Goal: Task Accomplishment & Management: Use online tool/utility

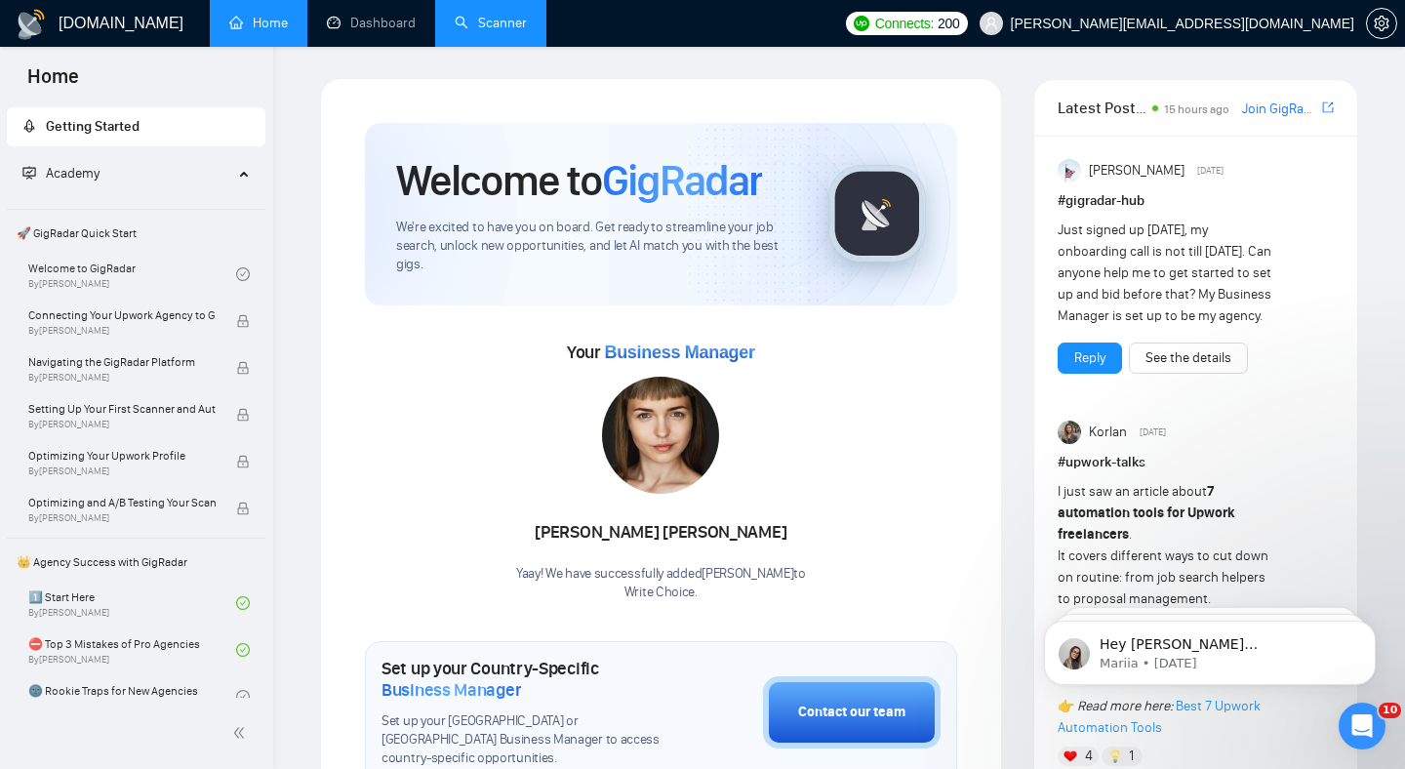
click at [480, 28] on link "Scanner" at bounding box center [491, 23] width 72 height 17
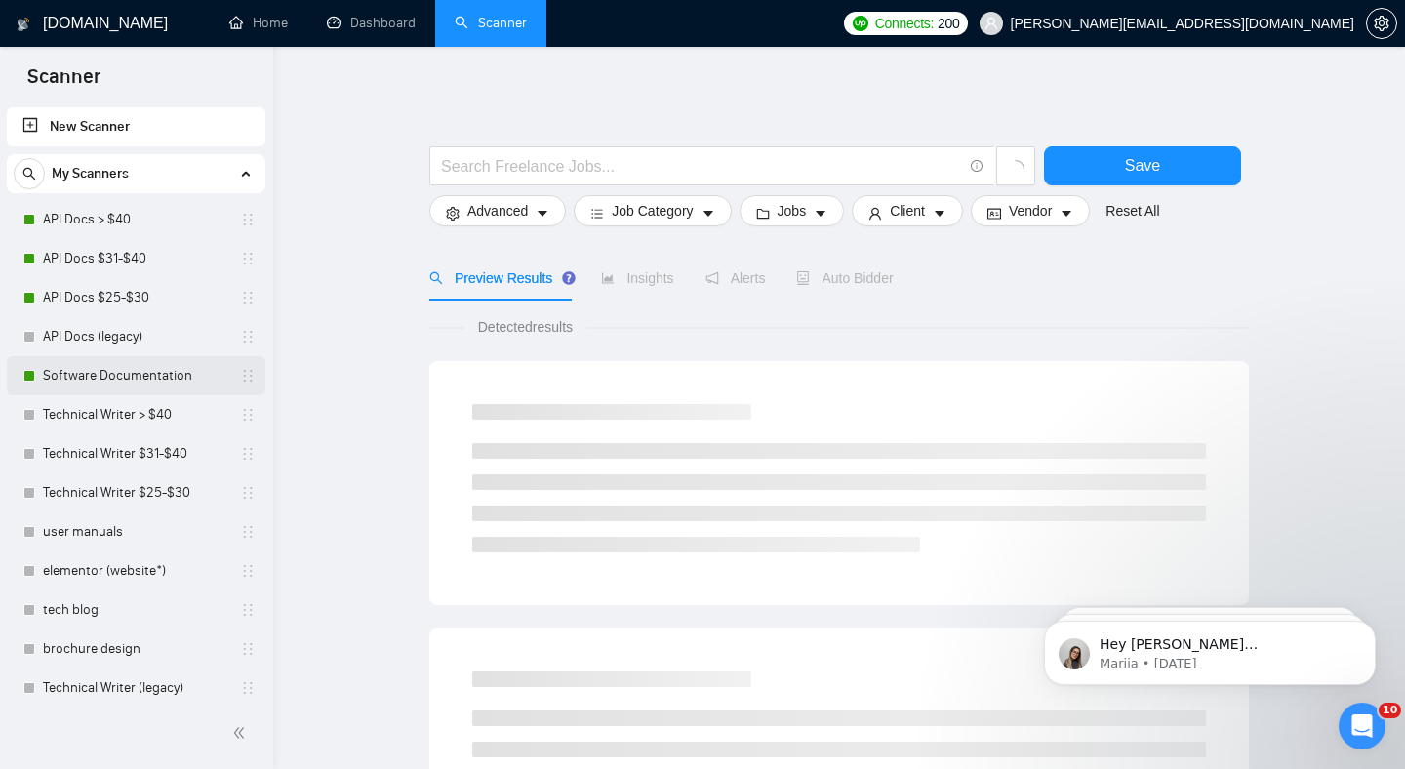
click at [124, 366] on link "Software Documentation" at bounding box center [135, 375] width 185 height 39
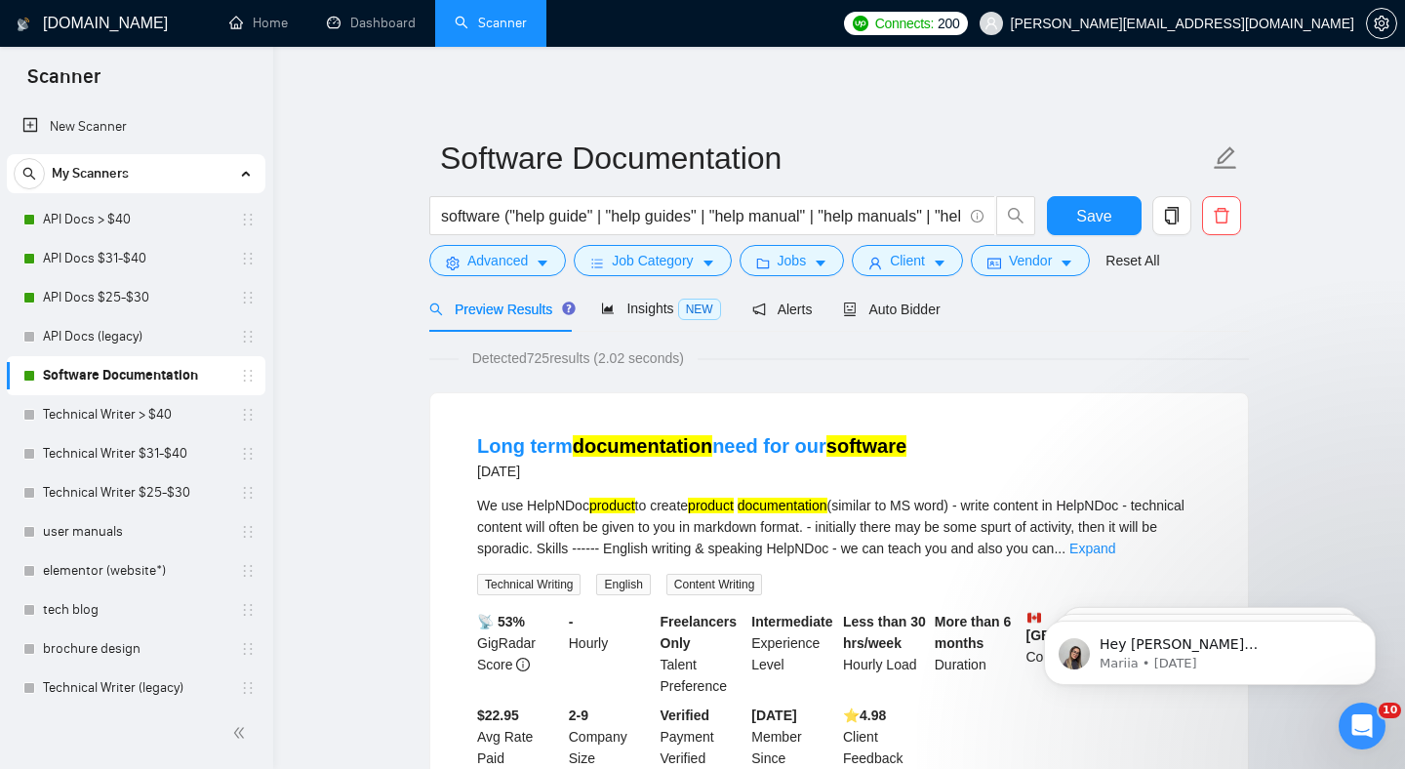
scroll to position [22, 0]
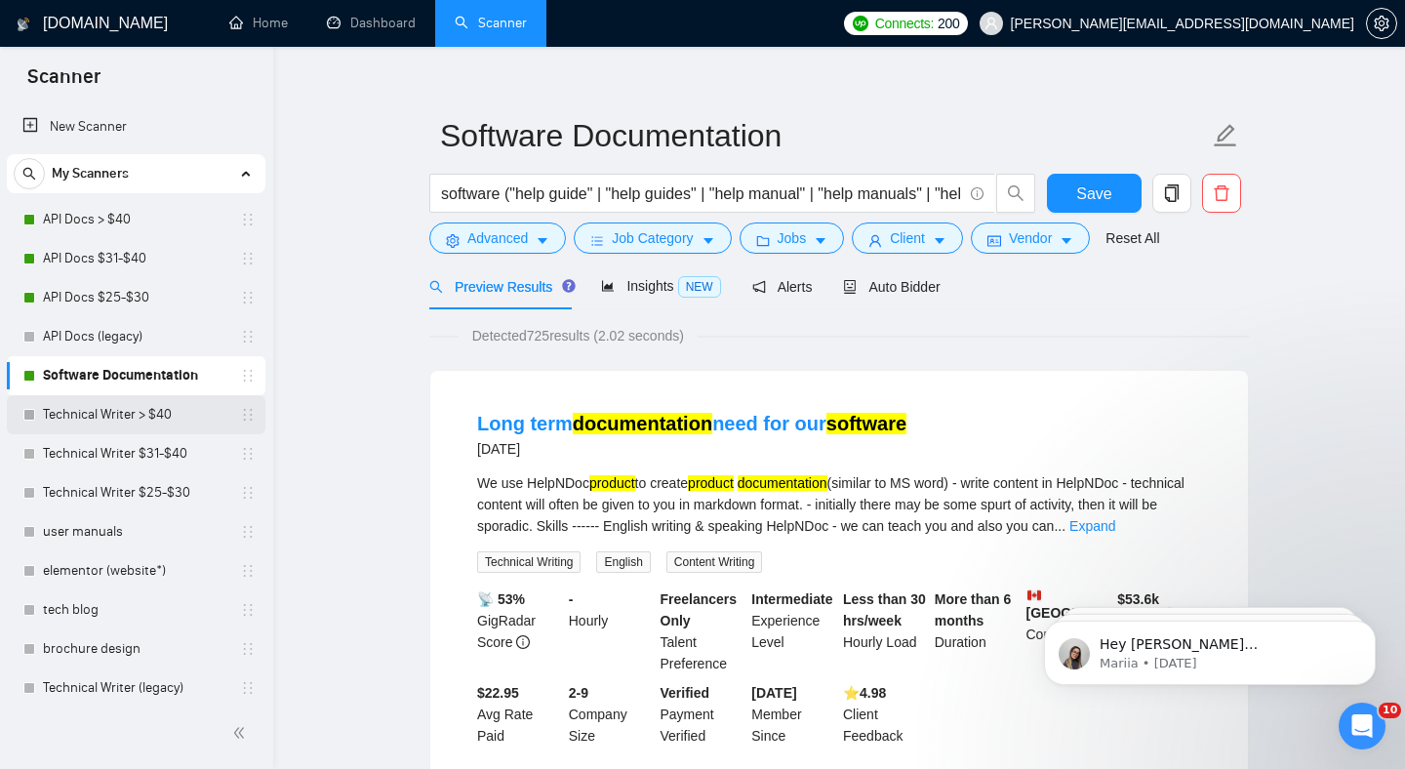
click at [138, 405] on link "Technical Writer > $40" at bounding box center [135, 414] width 185 height 39
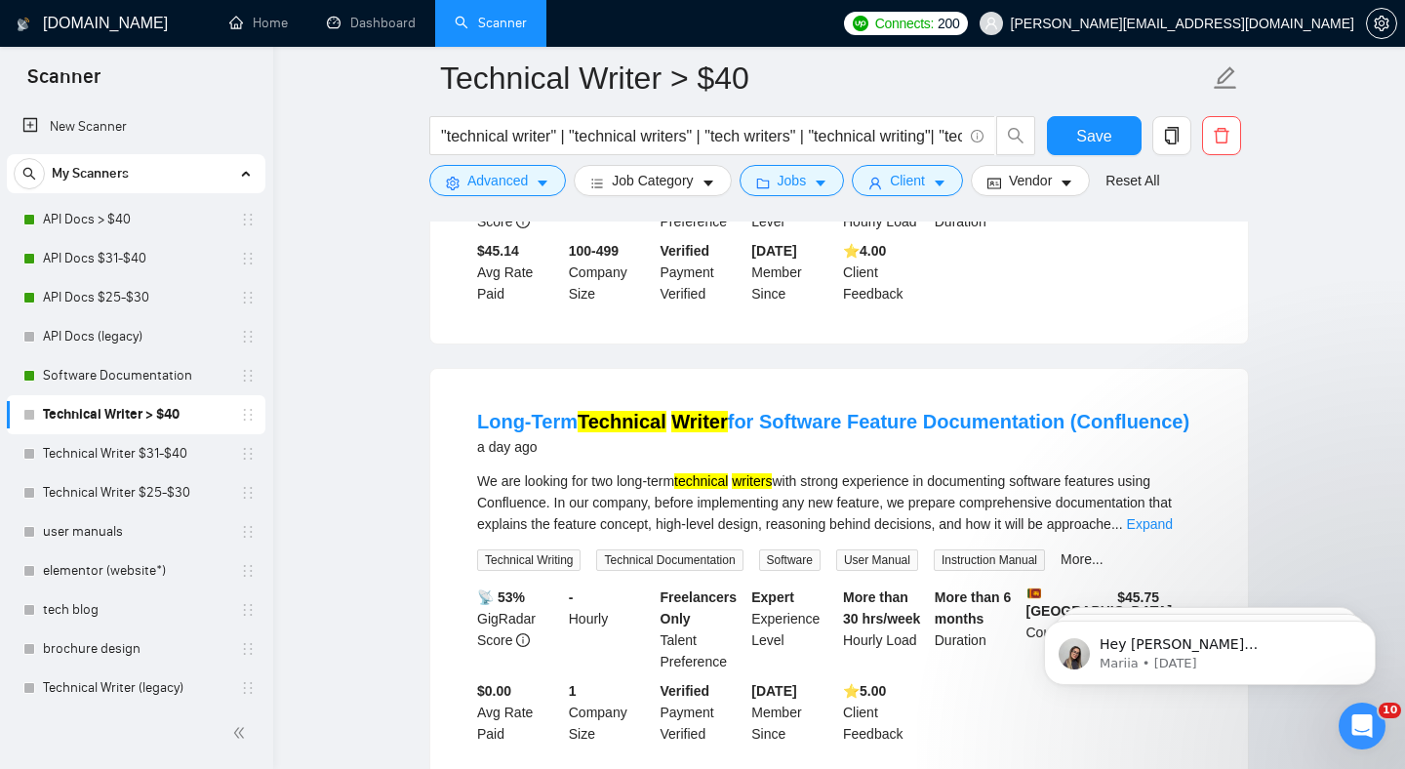
scroll to position [1323, 0]
click at [1093, 411] on link "Long-Term Technical Writer for Software Feature Documentation (Confluence)" at bounding box center [833, 421] width 712 height 21
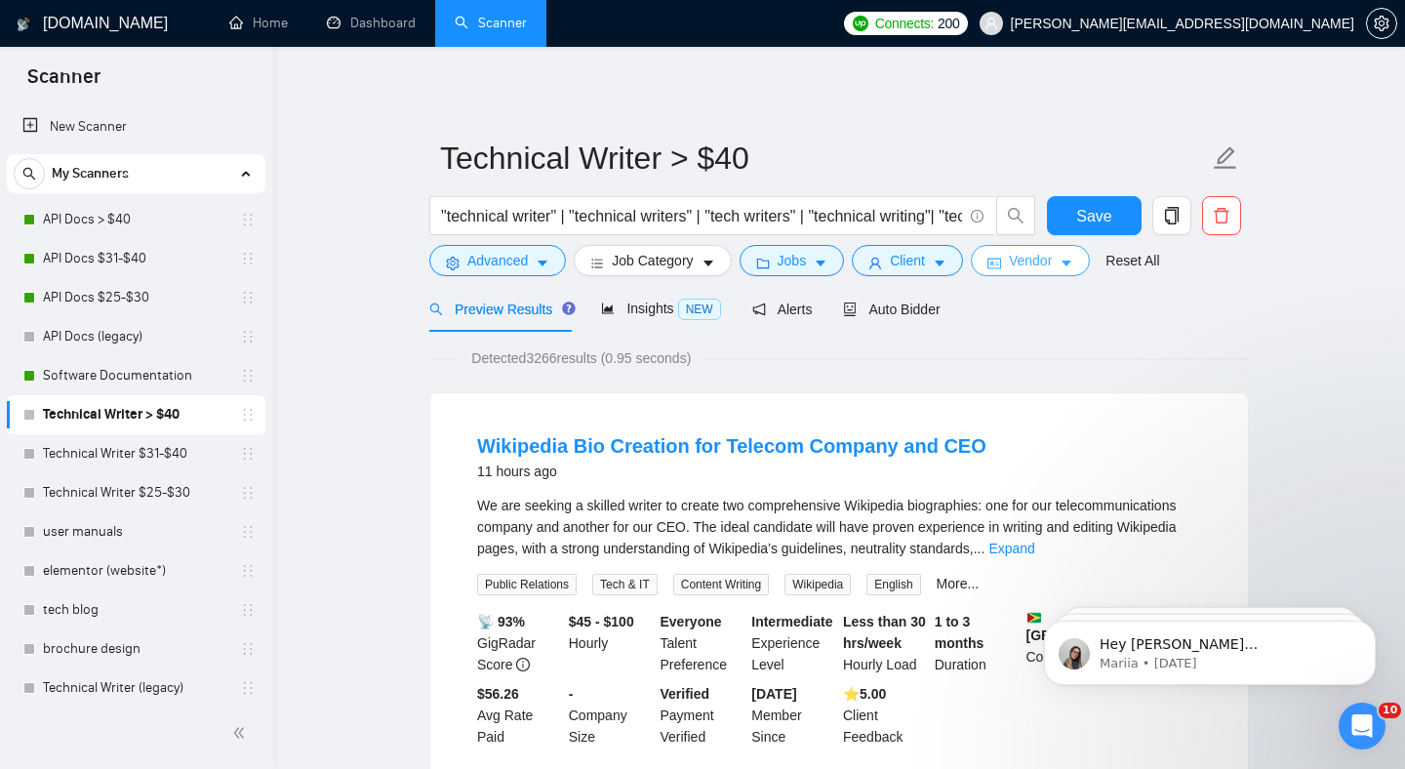
scroll to position [0, 0]
click at [923, 308] on span "Auto Bidder" at bounding box center [891, 309] width 97 height 16
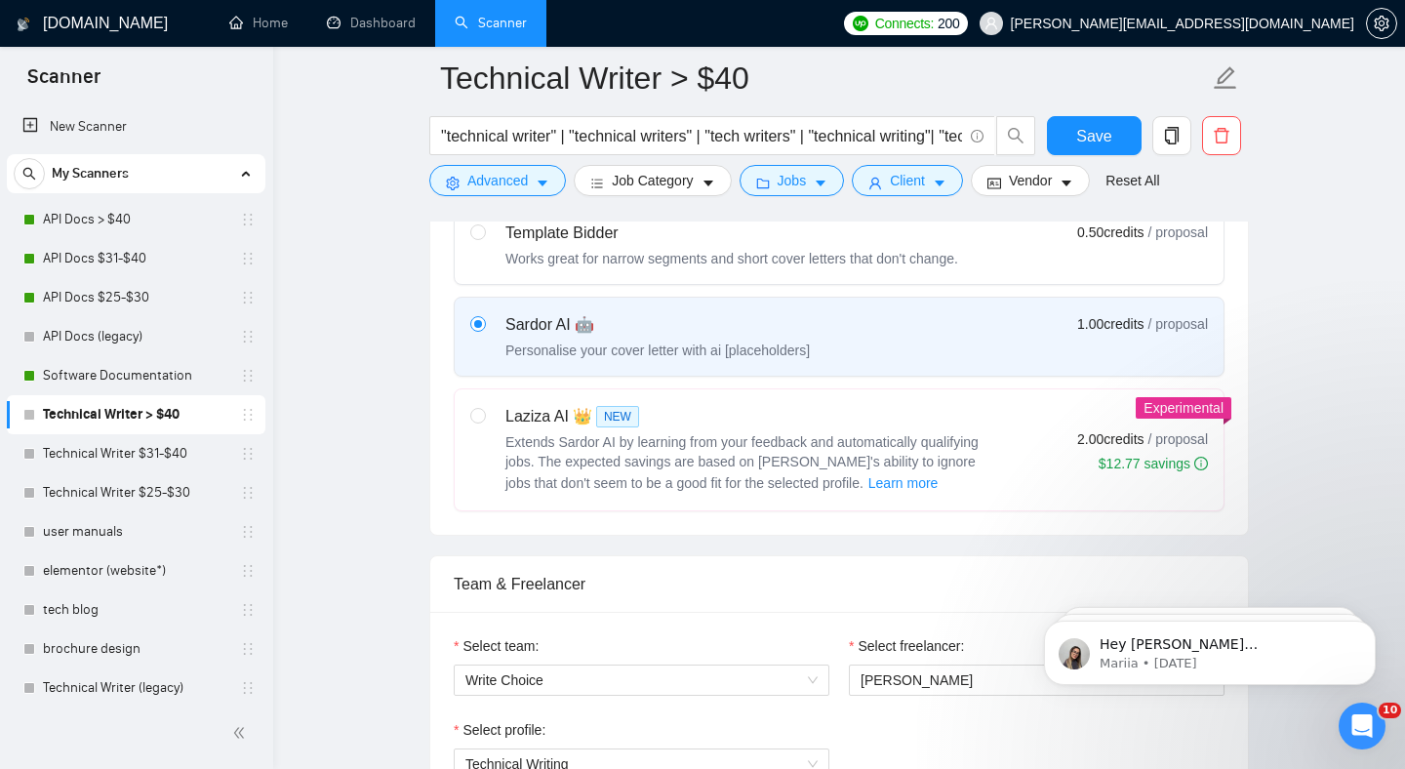
scroll to position [647, 0]
click at [480, 408] on input "radio" at bounding box center [477, 413] width 14 height 14
radio input "true"
radio input "false"
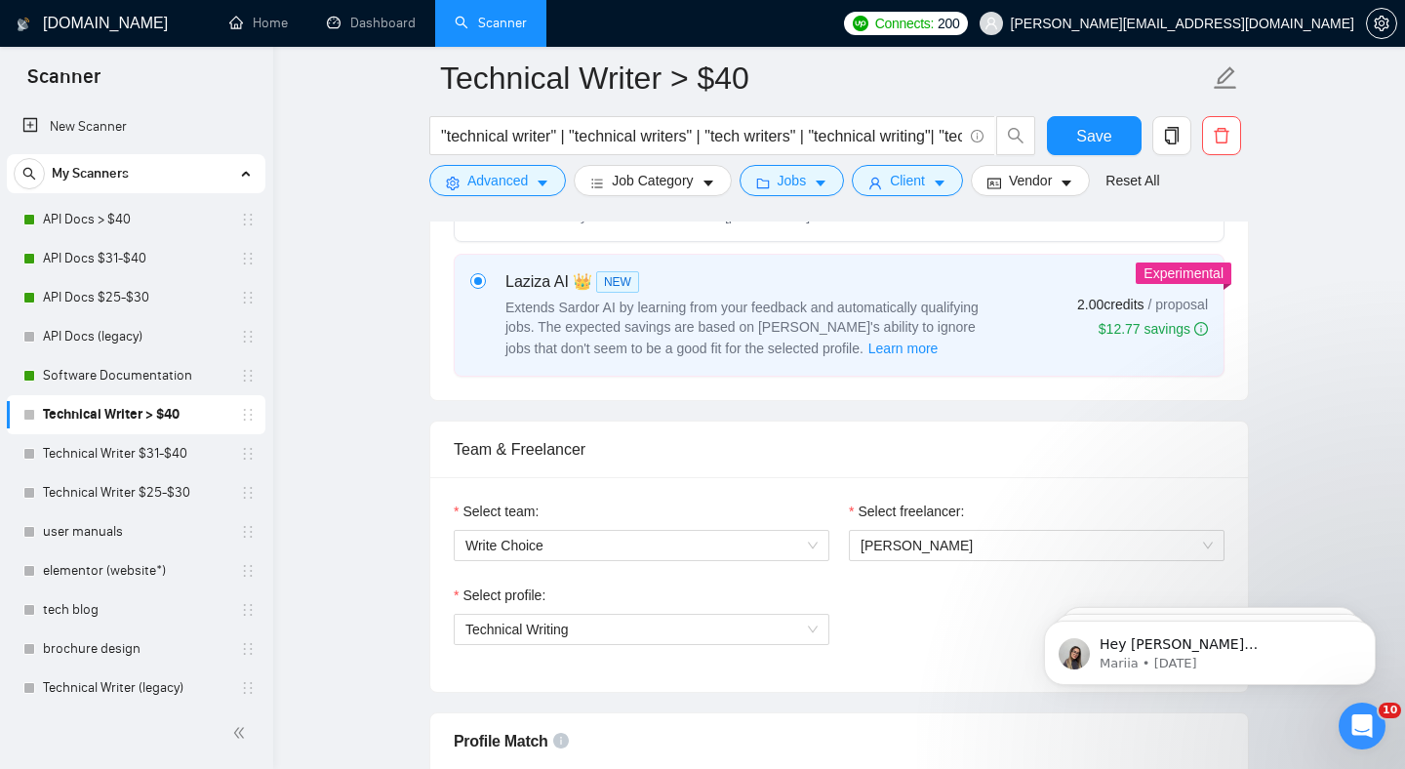
scroll to position [708, 0]
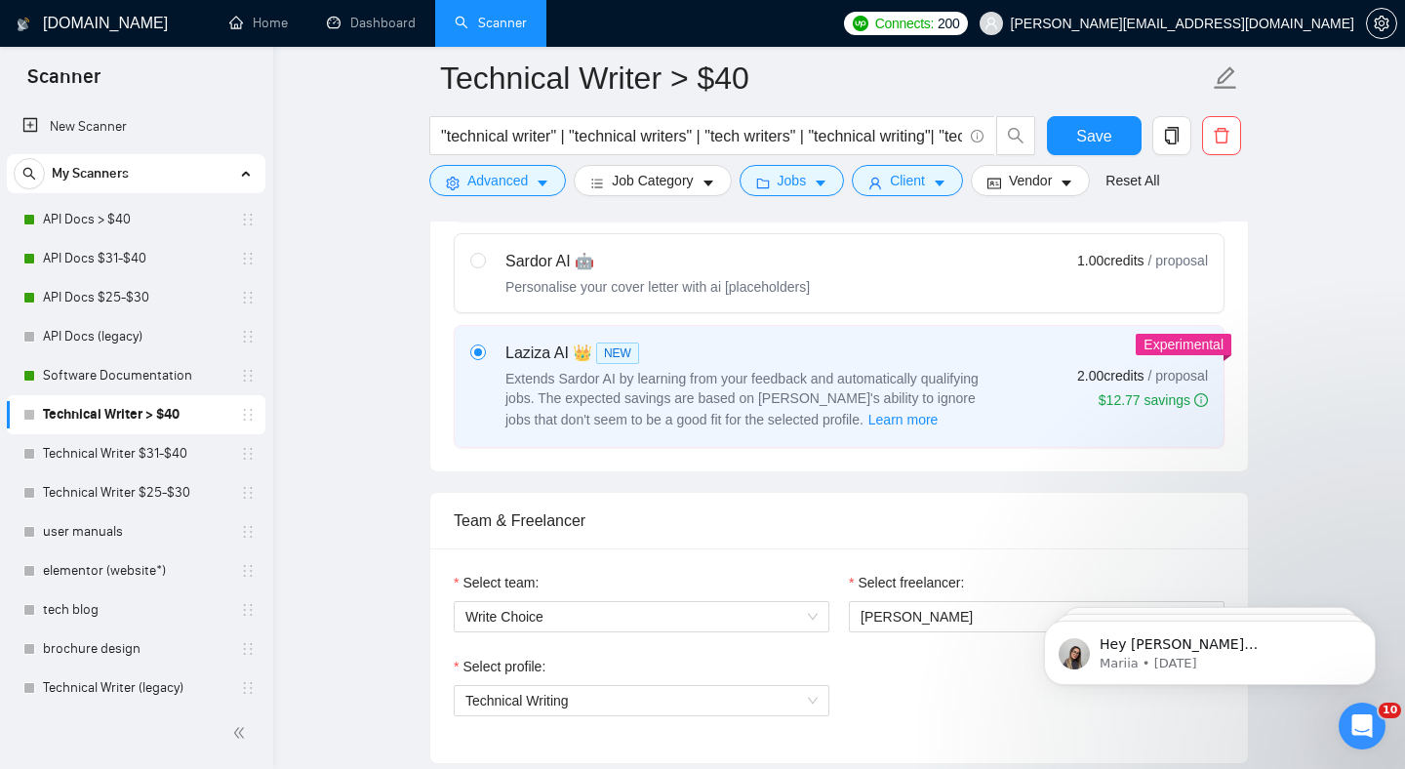
click at [744, 282] on div "Personalise your cover letter with ai [placeholders]" at bounding box center [657, 287] width 304 height 20
click at [484, 266] on input "radio" at bounding box center [477, 260] width 14 height 14
radio input "true"
radio input "false"
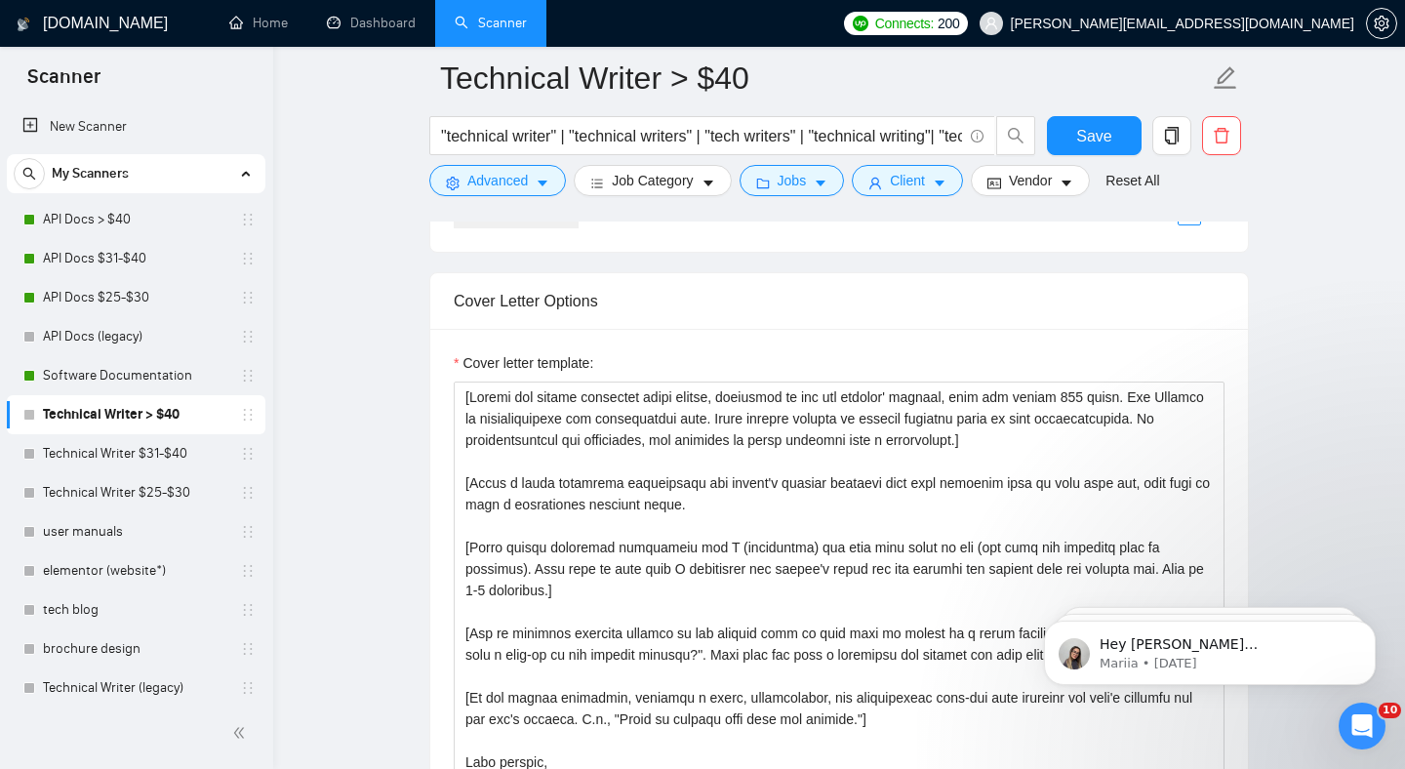
scroll to position [1900, 0]
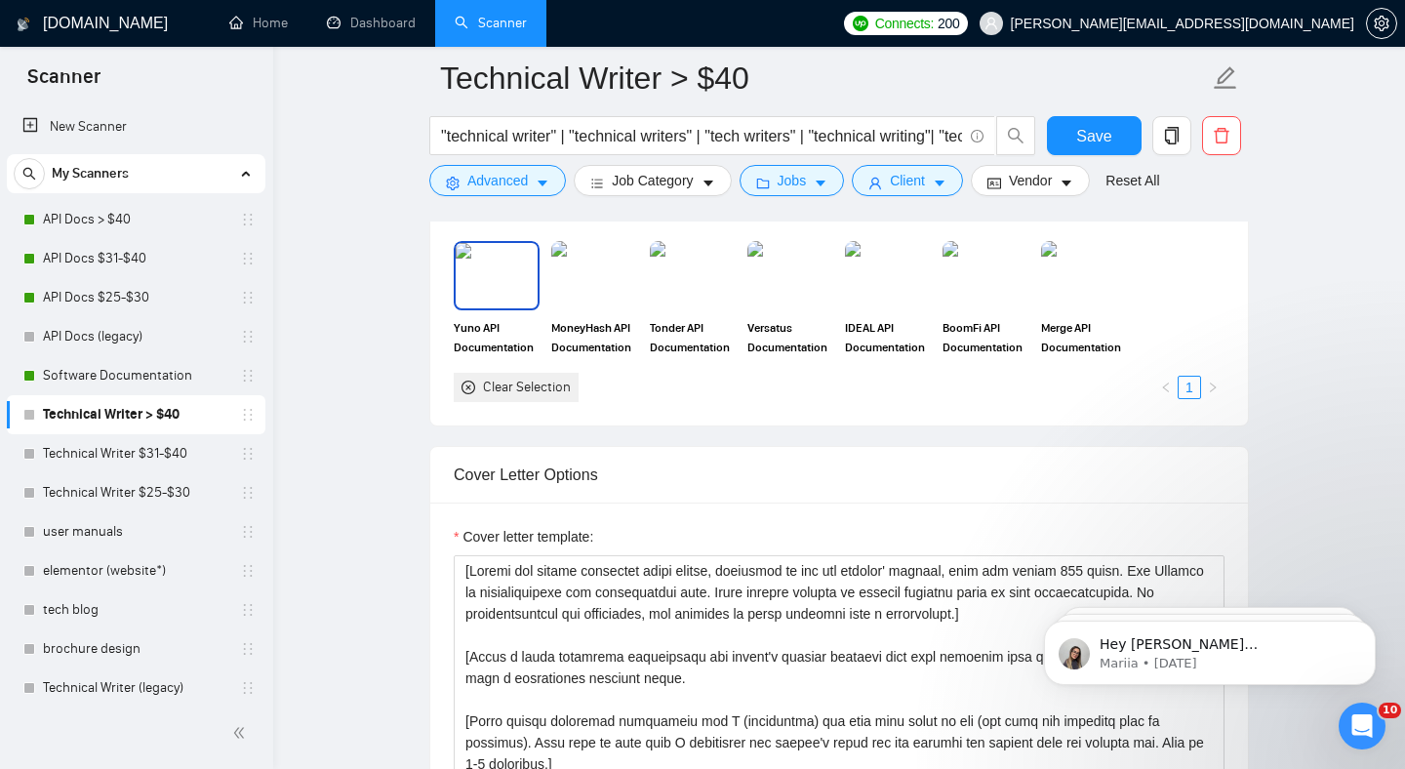
click at [483, 284] on img at bounding box center [497, 275] width 82 height 64
click at [602, 283] on img at bounding box center [594, 275] width 82 height 64
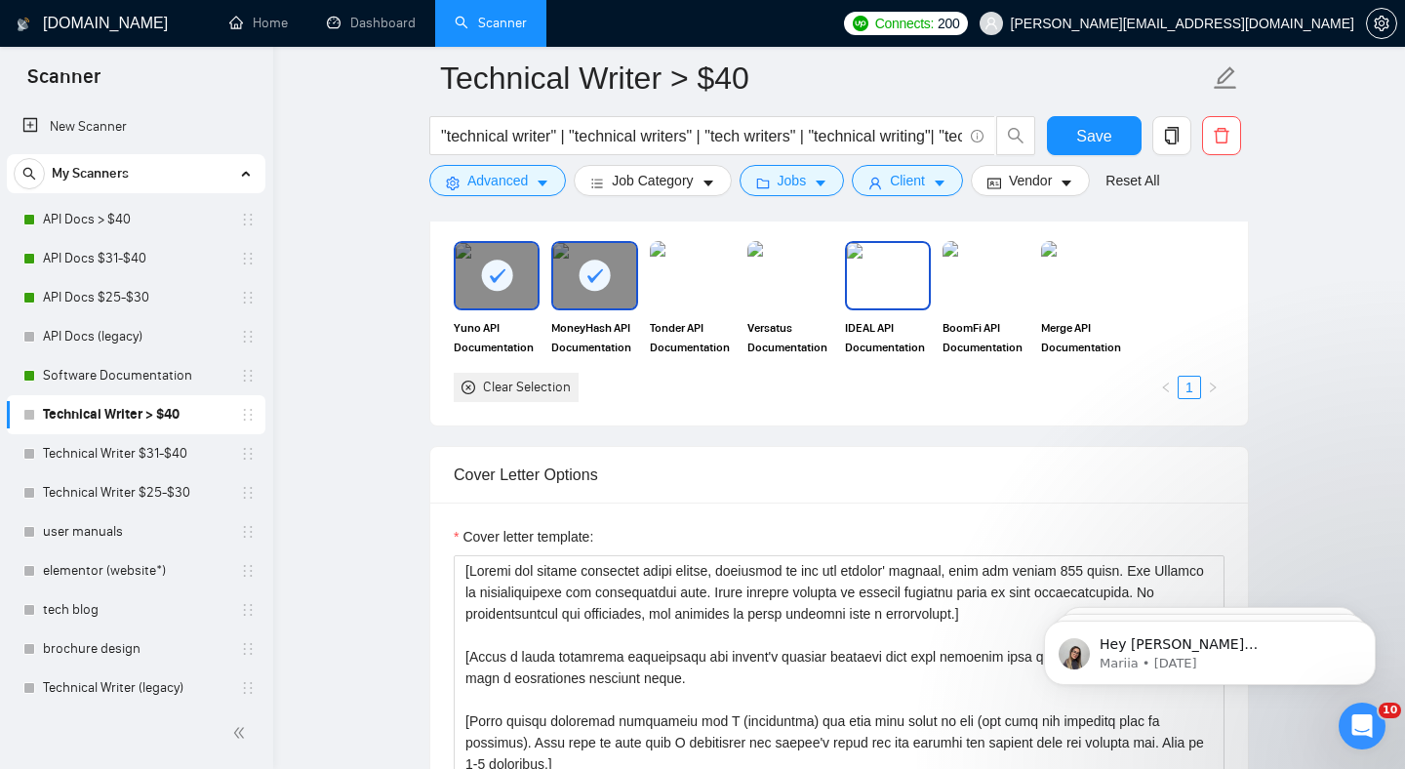
click at [868, 280] on img at bounding box center [888, 275] width 82 height 64
click at [867, 281] on div at bounding box center [888, 275] width 82 height 64
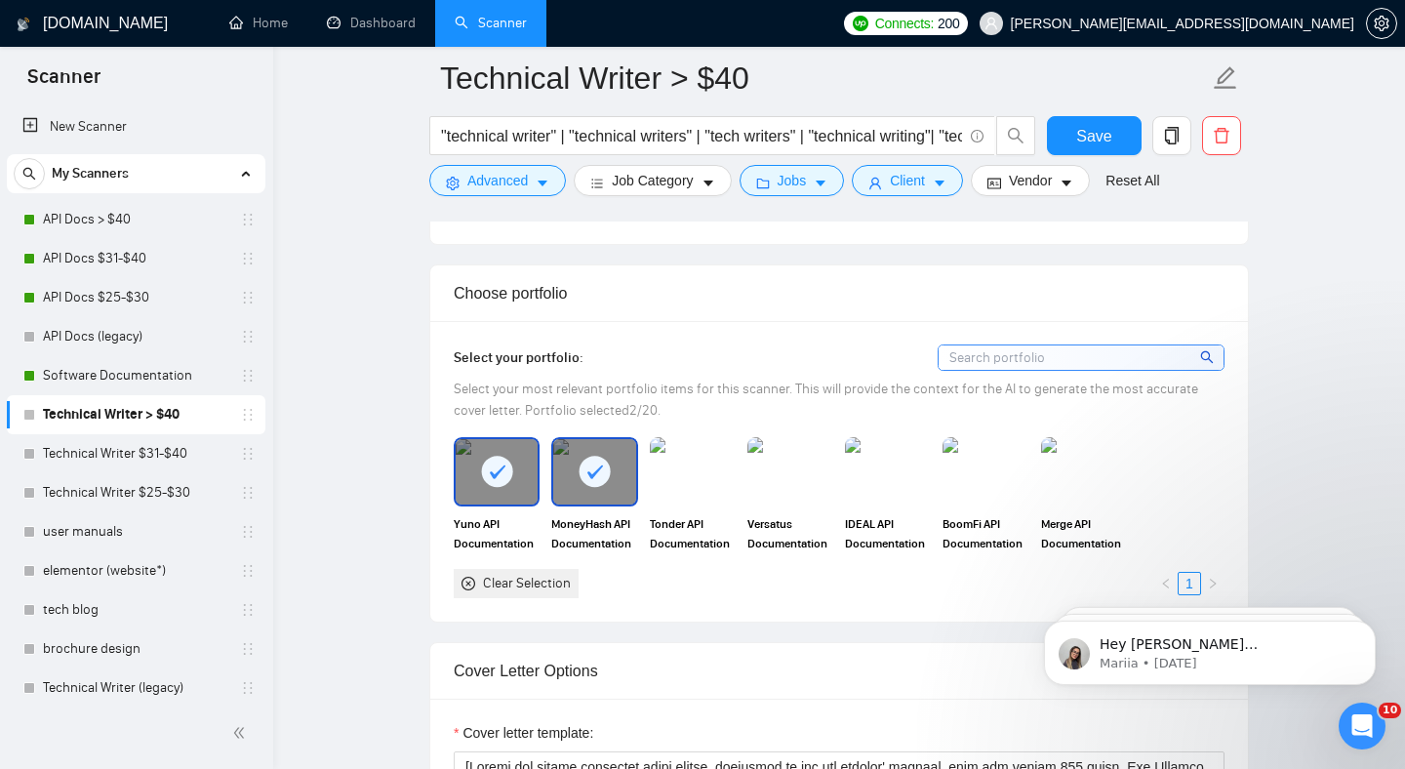
scroll to position [1706, 0]
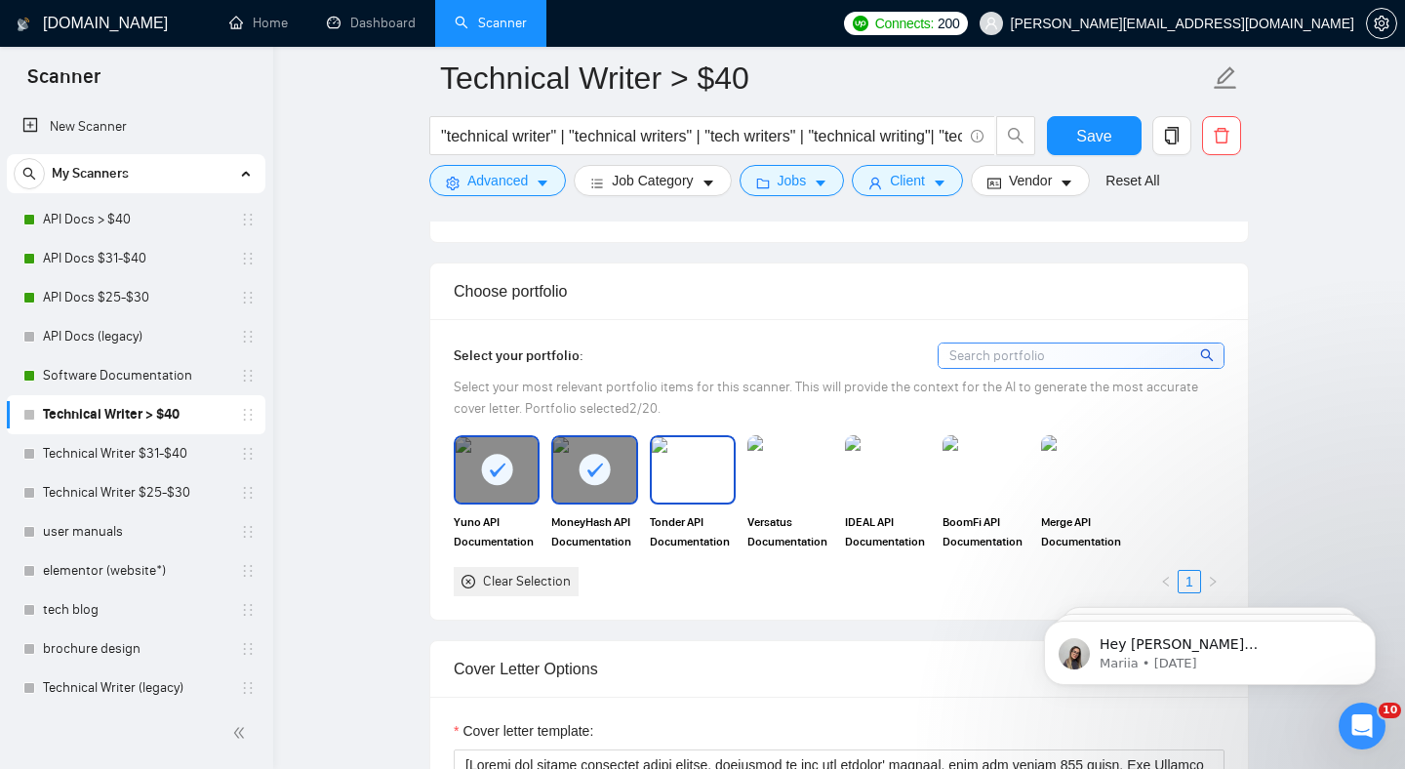
click at [702, 469] on img at bounding box center [693, 469] width 82 height 64
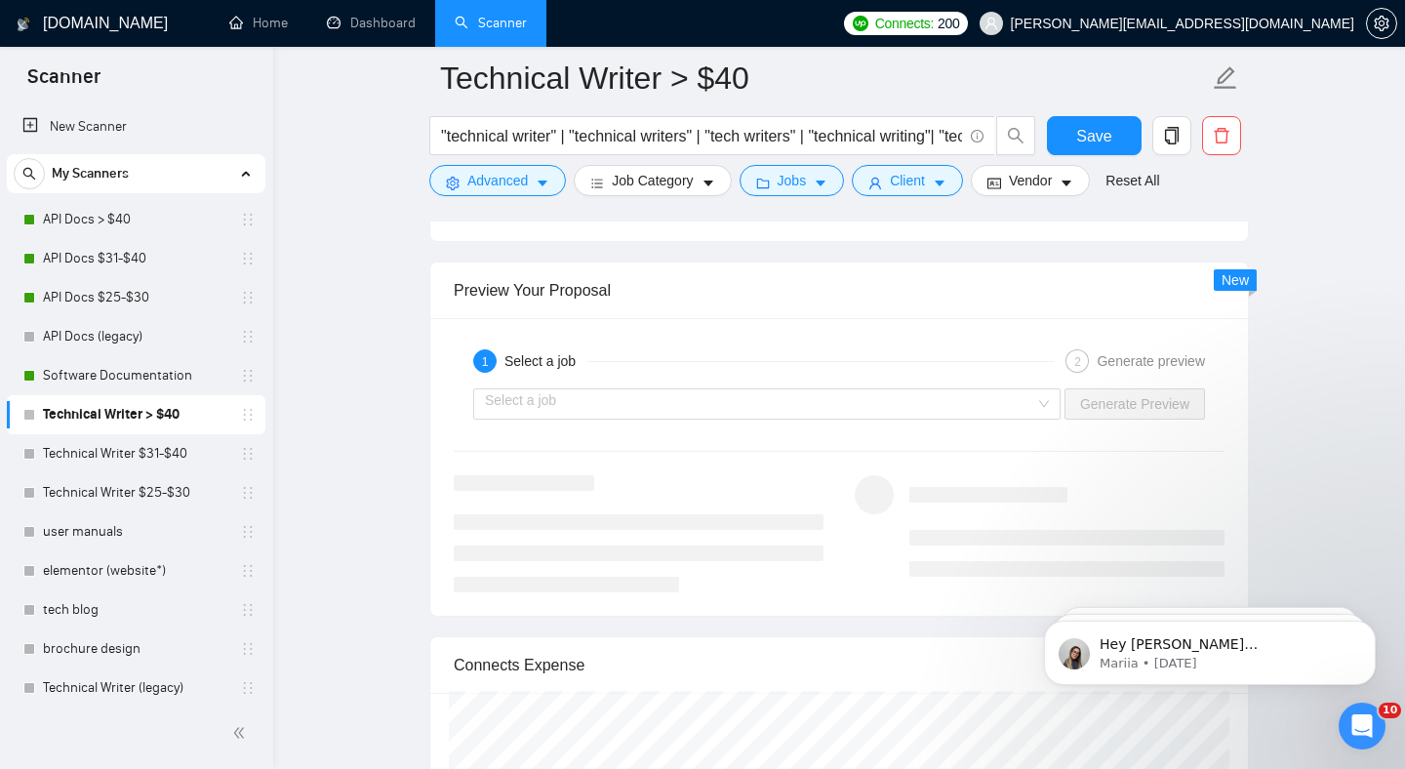
scroll to position [3732, 0]
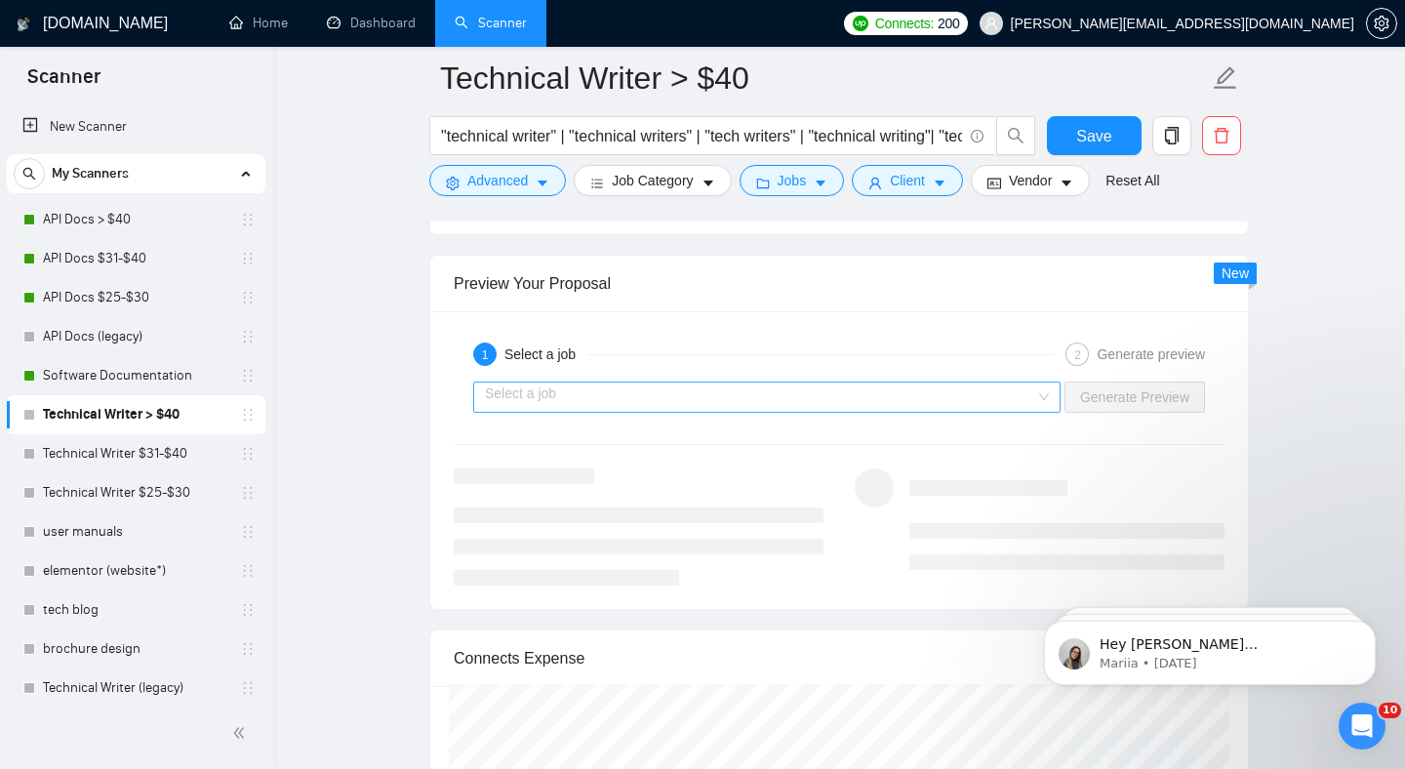
click at [710, 392] on input "search" at bounding box center [760, 396] width 550 height 29
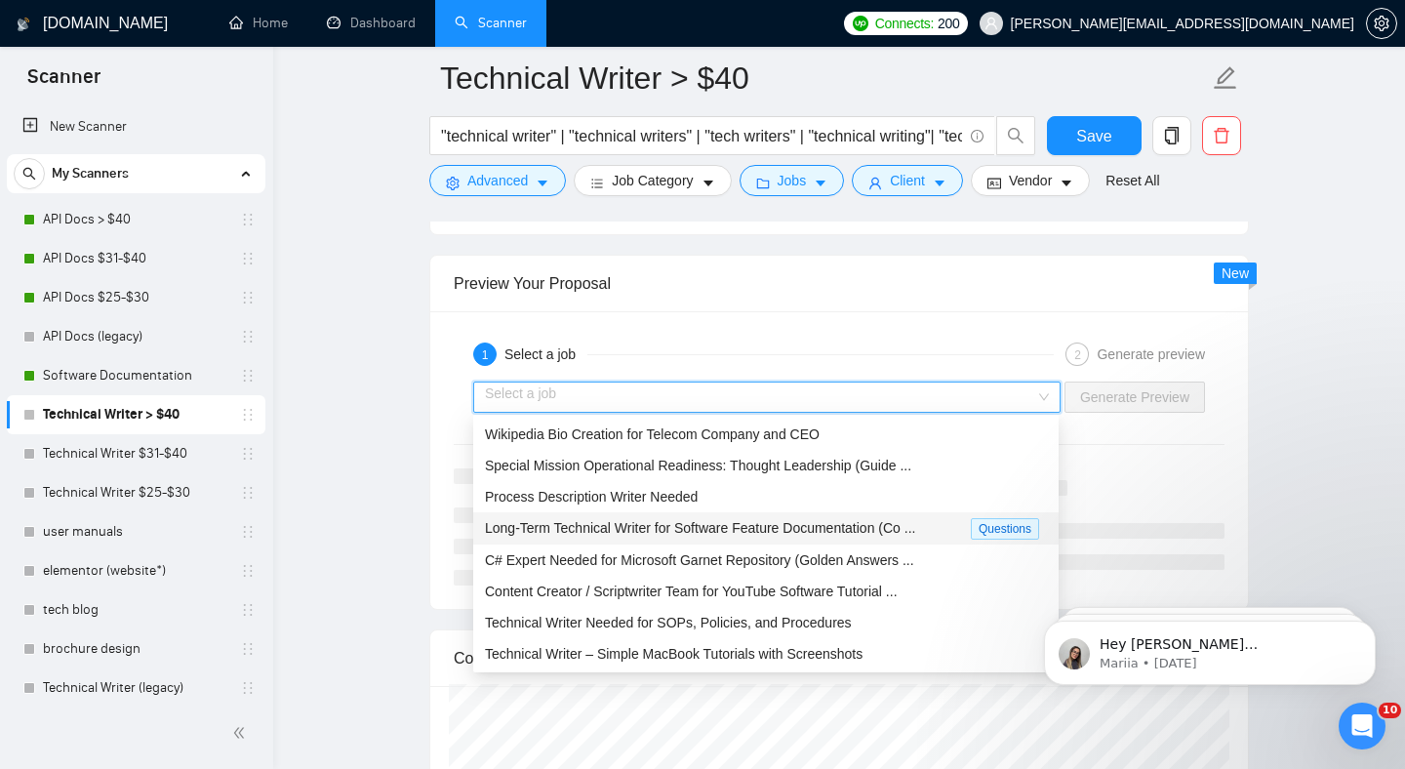
click at [690, 523] on span "Long-Term Technical Writer for Software Feature Documentation (Co ..." at bounding box center [700, 528] width 430 height 16
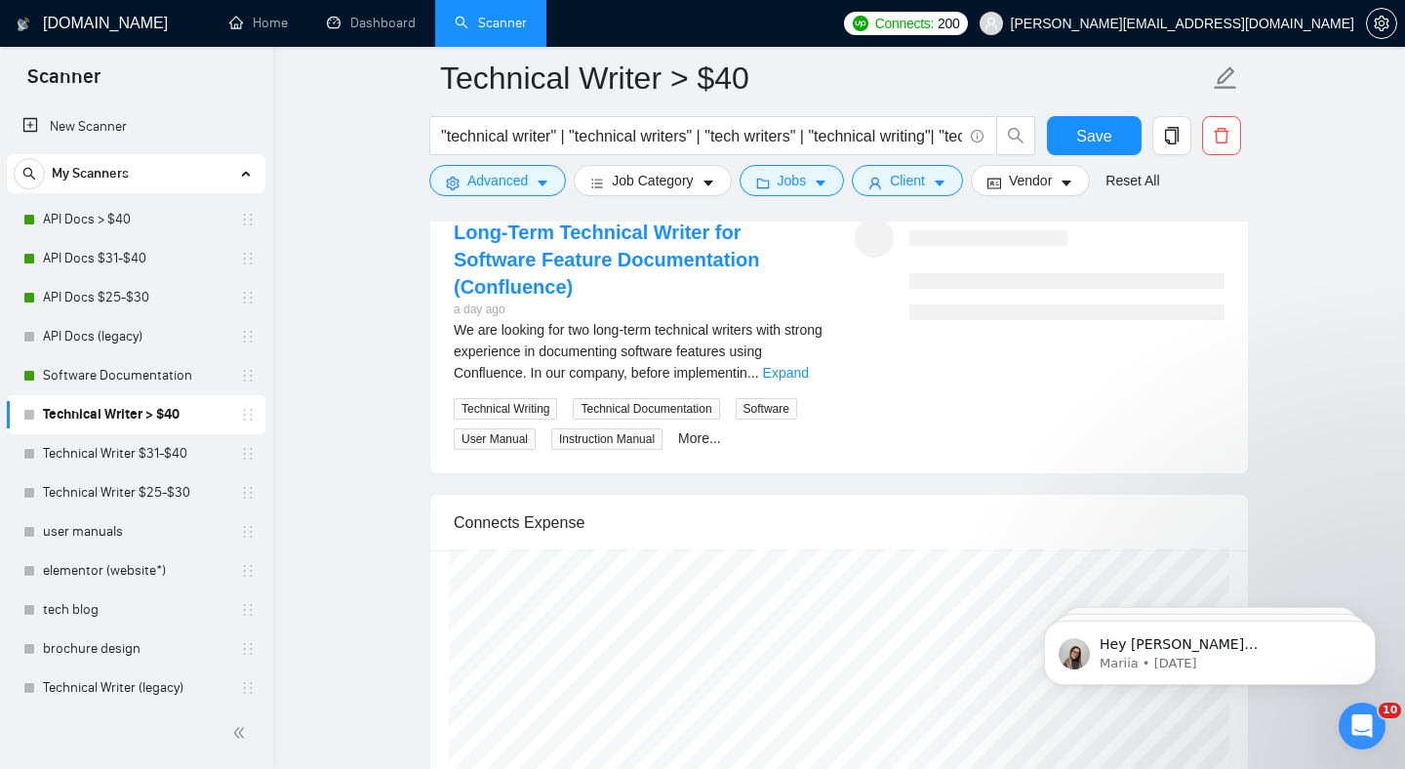
scroll to position [3833, 0]
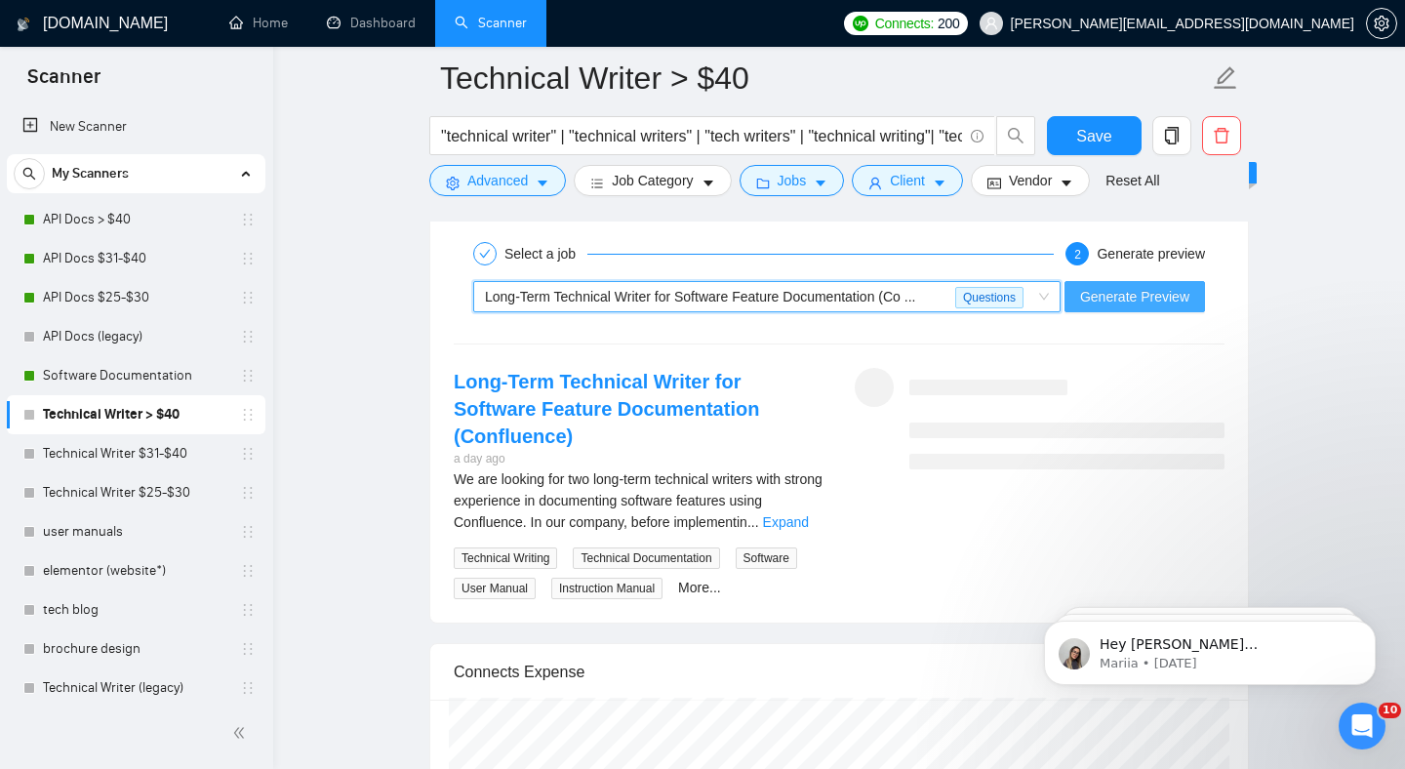
click at [1128, 301] on span "Generate Preview" at bounding box center [1134, 296] width 109 height 21
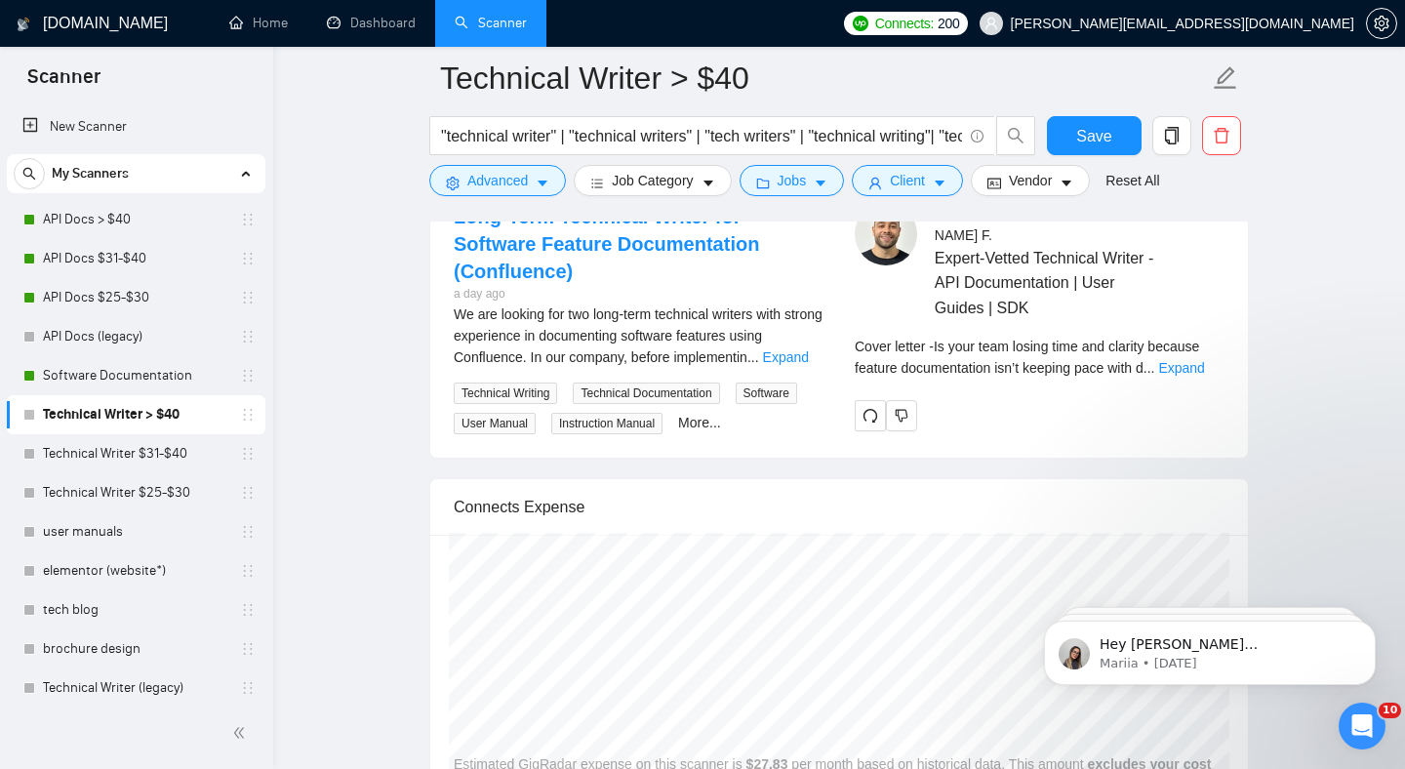
scroll to position [4000, 0]
click at [1198, 357] on link "Expand" at bounding box center [1181, 365] width 46 height 16
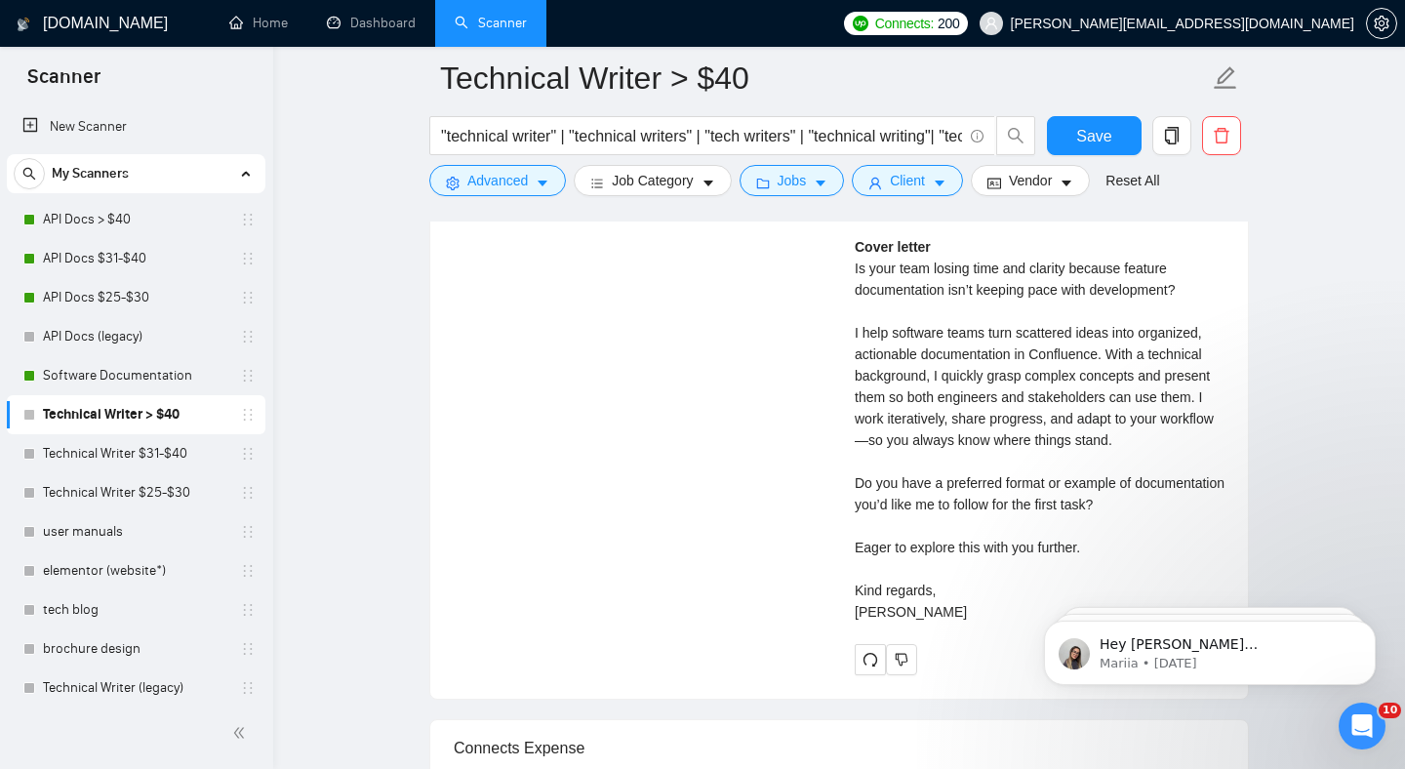
scroll to position [4921, 0]
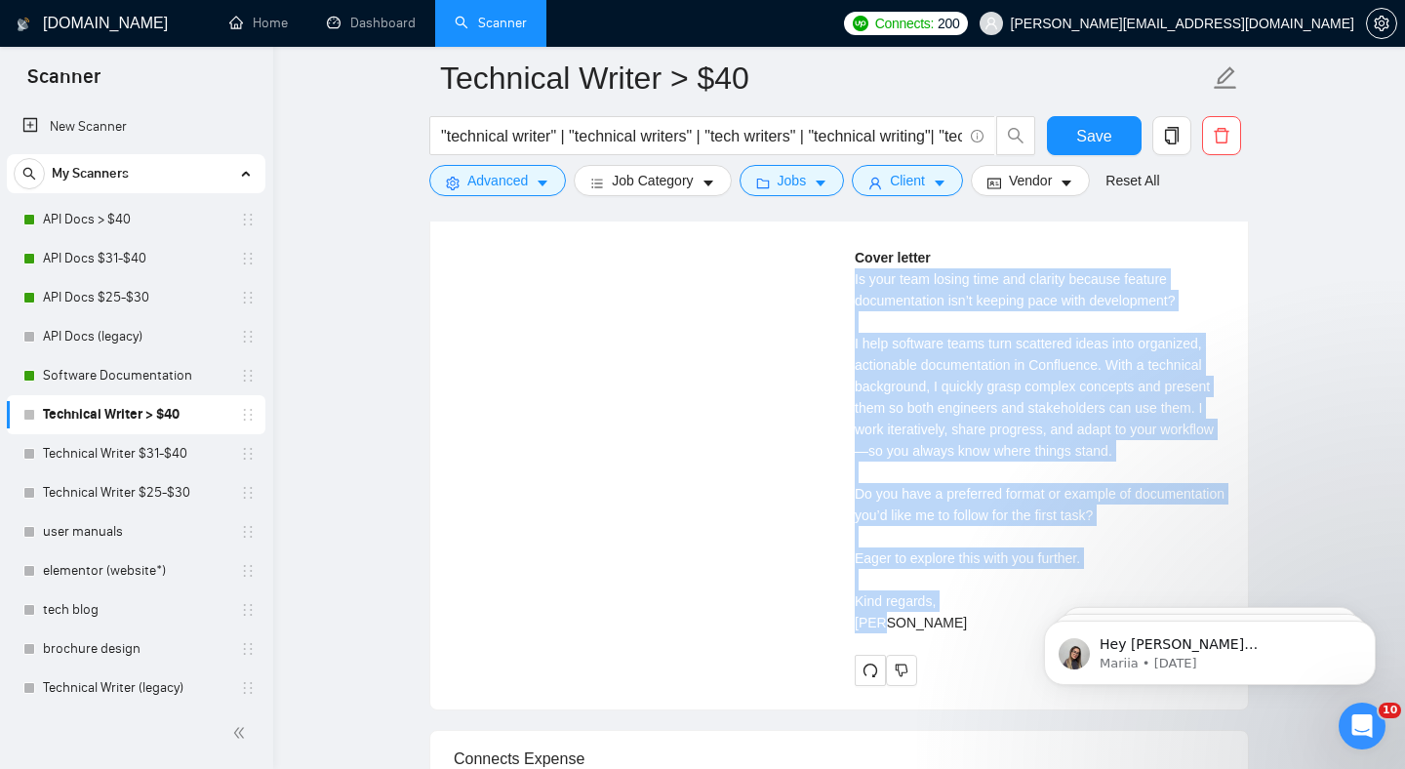
drag, startPoint x: 910, startPoint y: 659, endPoint x: 841, endPoint y: 321, distance: 345.5
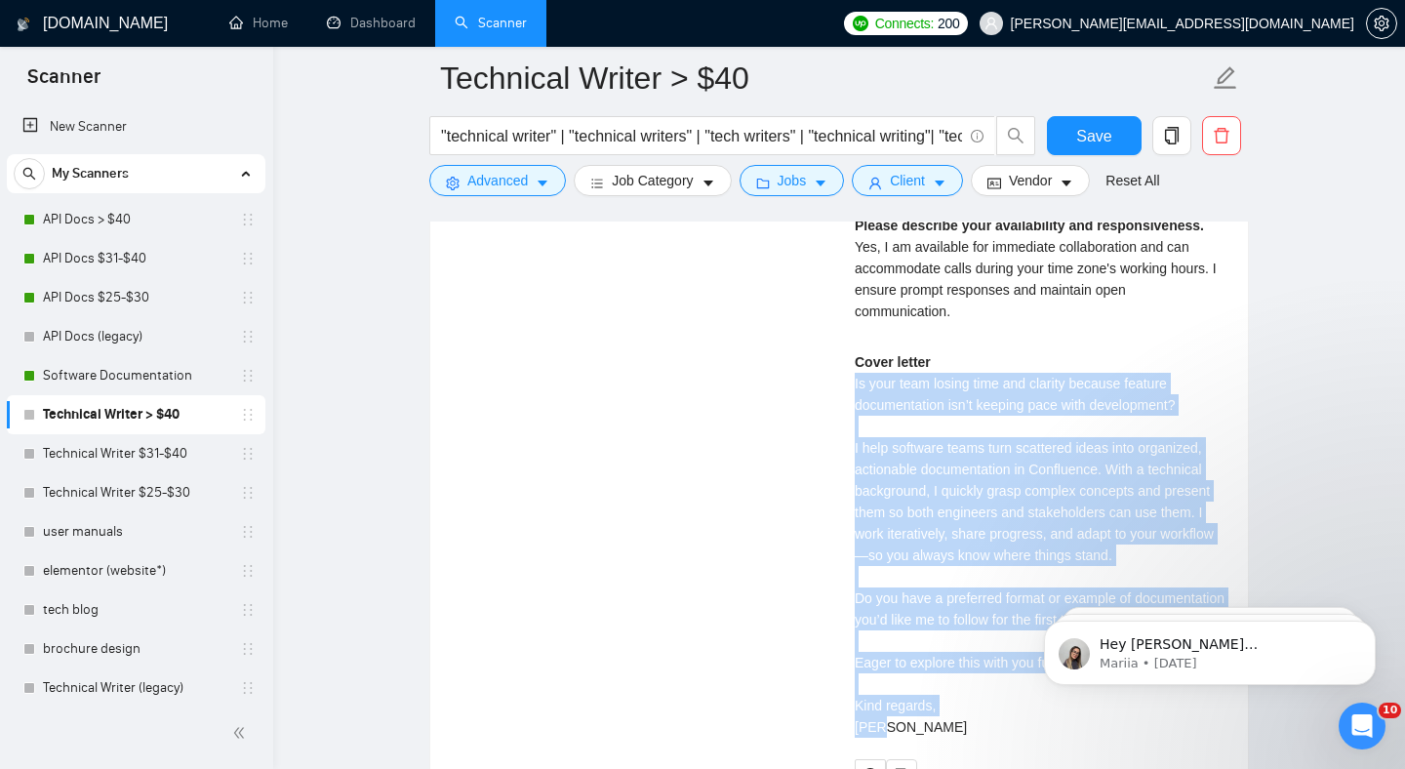
scroll to position [5066, 0]
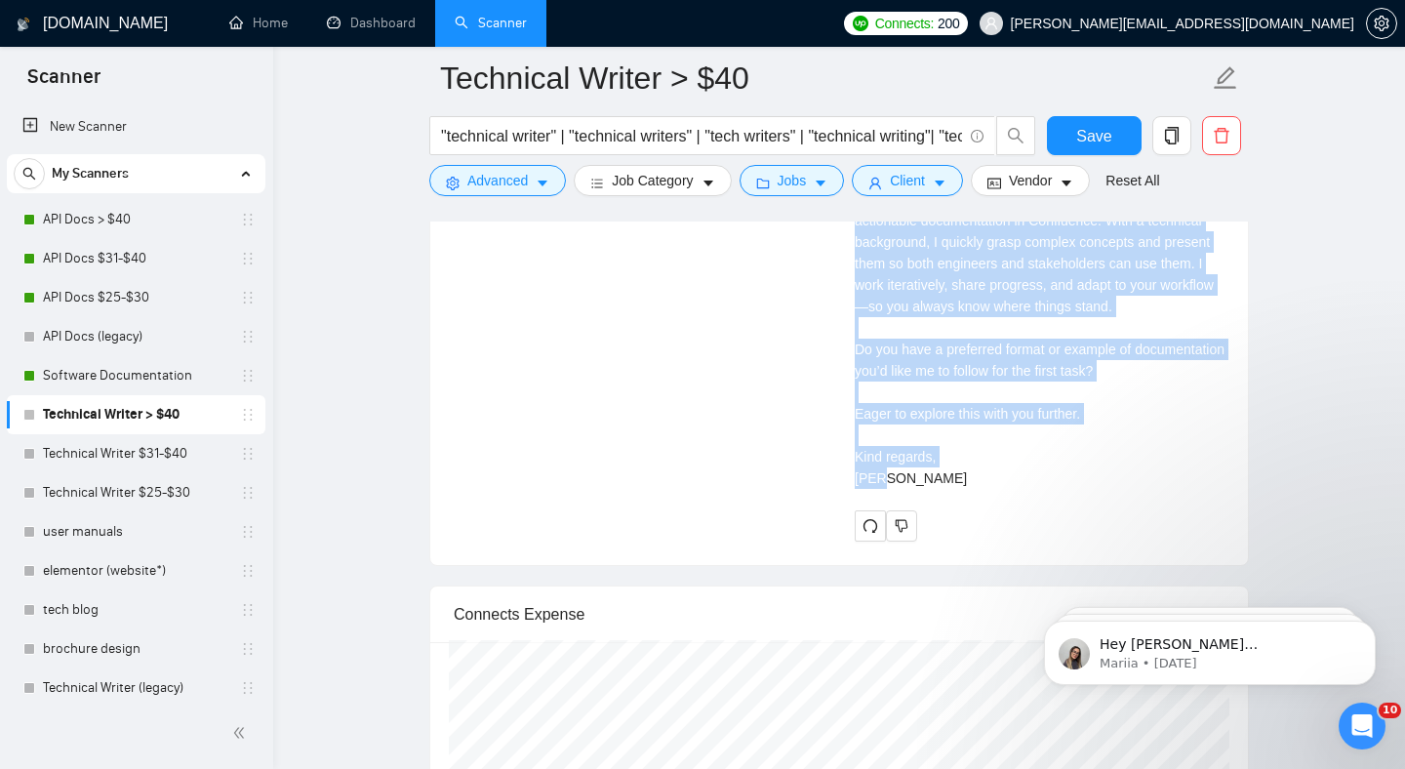
click at [918, 417] on div "Cover letter Is your team losing time and clarity because feature documentation…" at bounding box center [1040, 295] width 370 height 386
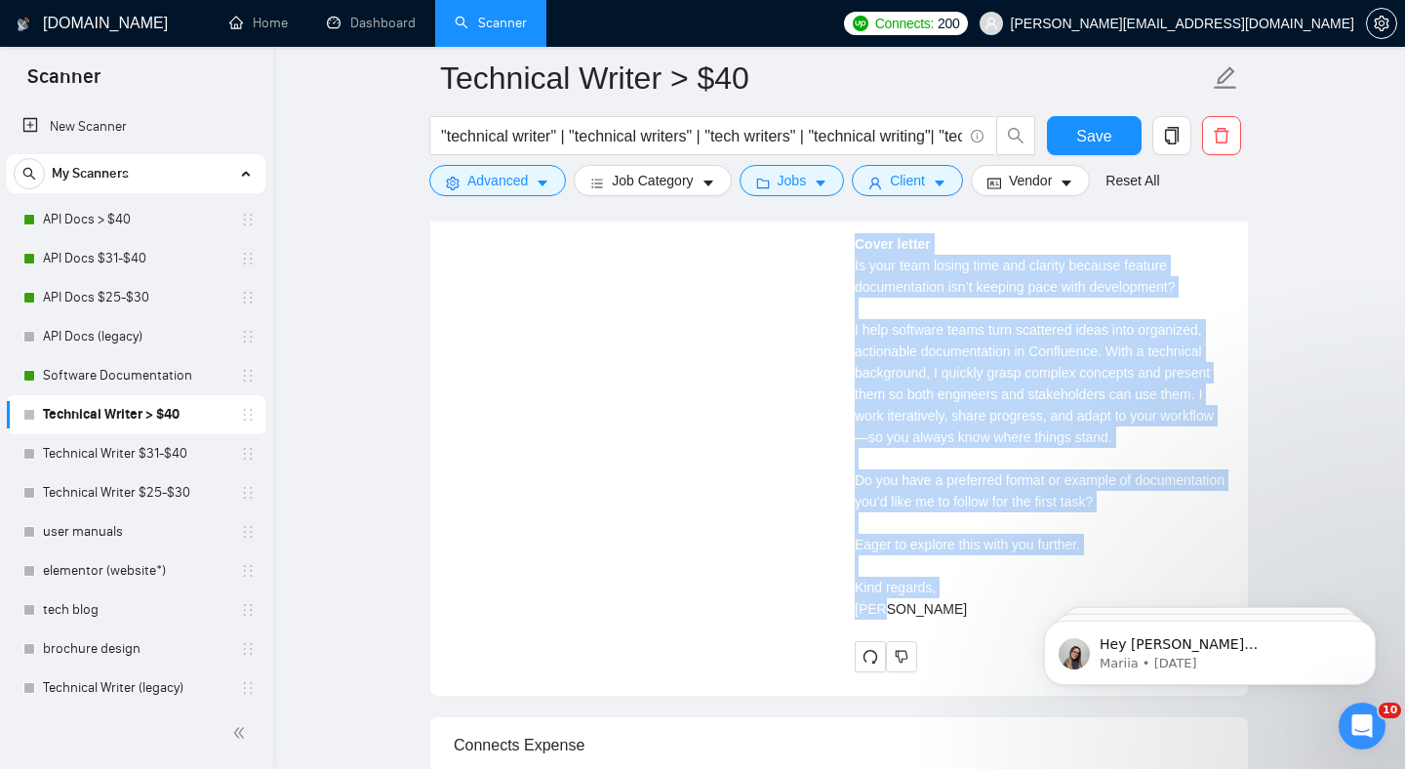
scroll to position [4794, 0]
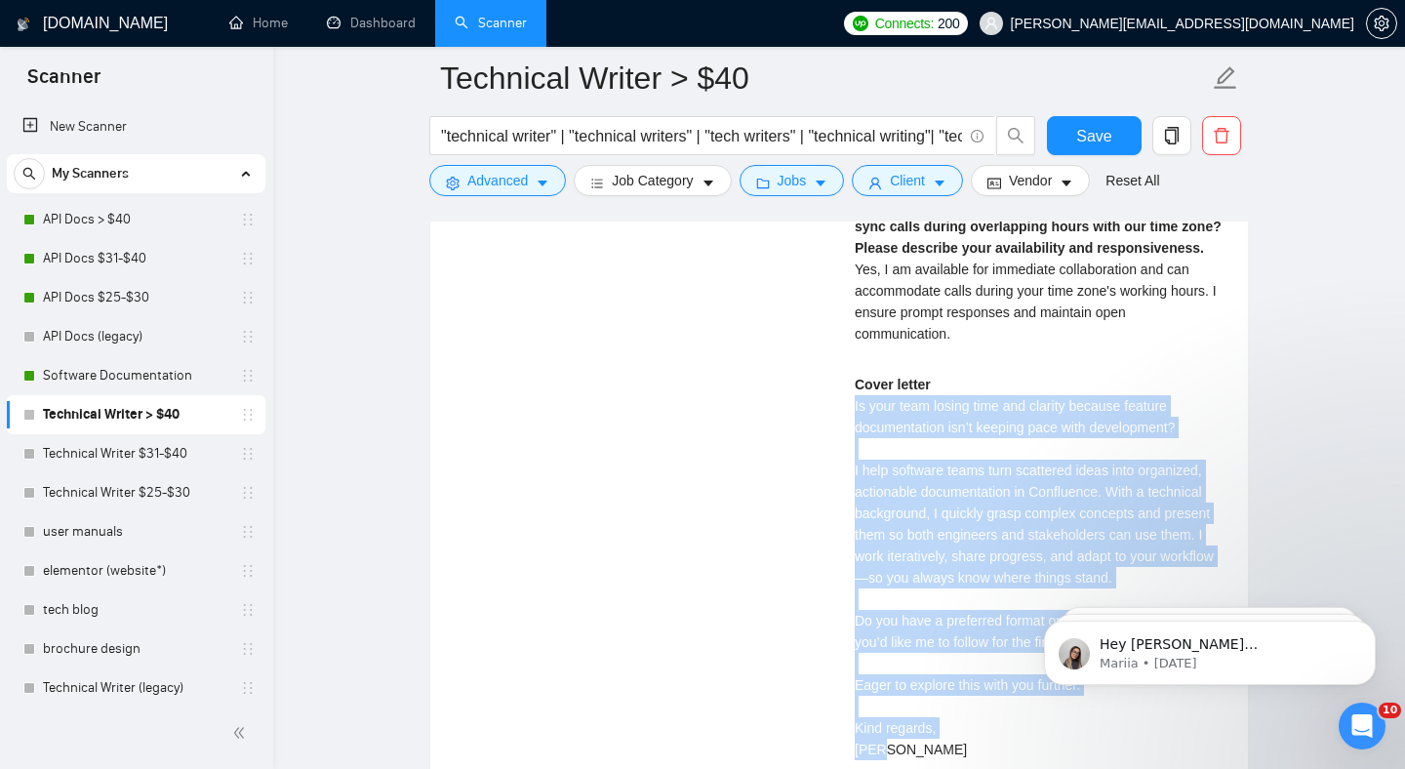
drag, startPoint x: 900, startPoint y: 520, endPoint x: 834, endPoint y: 446, distance: 99.5
click at [834, 446] on div "Long-Term Technical Writer for Software Feature Documentation (Confluence) a da…" at bounding box center [839, 109] width 802 height 1406
copy div "Is your team losing time and clarity because feature documentation isn’t keepin…"
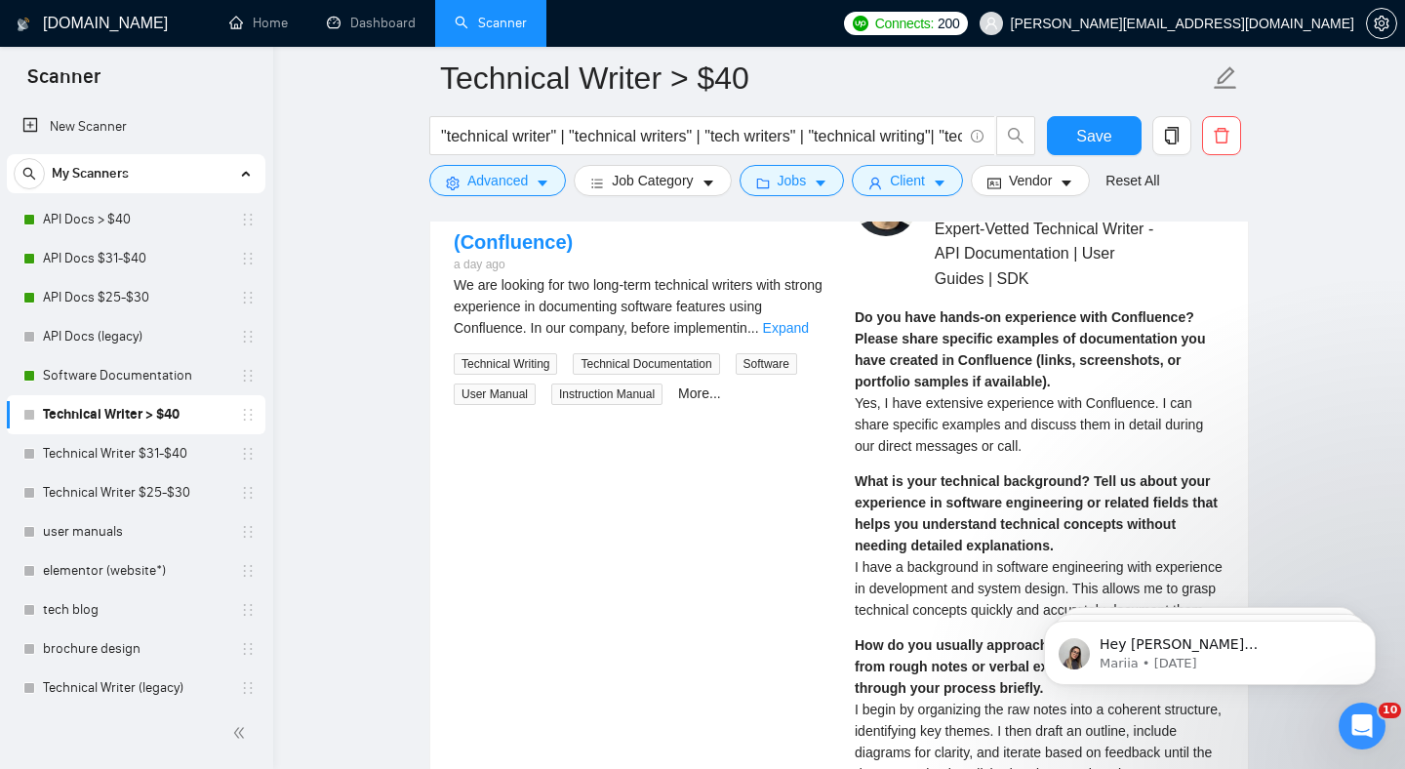
scroll to position [4006, 0]
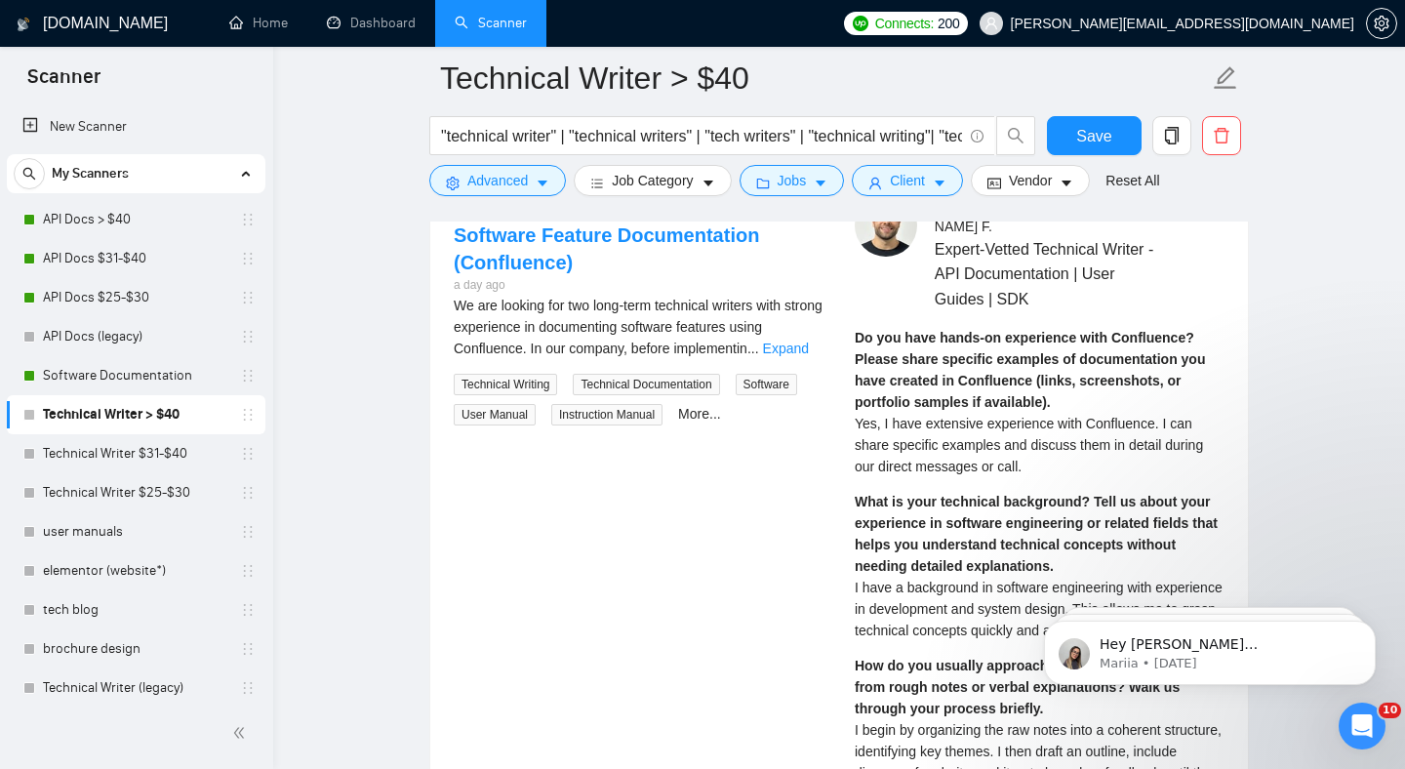
click at [948, 433] on span "Yes, I have extensive experience with Confluence. I can share specific examples…" at bounding box center [1029, 445] width 348 height 59
drag, startPoint x: 948, startPoint y: 433, endPoint x: 919, endPoint y: 429, distance: 29.5
click at [948, 433] on span "Yes, I have extensive experience with Confluence. I can share specific examples…" at bounding box center [1029, 445] width 348 height 59
click at [948, 444] on span "Yes, I have extensive experience with Confluence. I can share specific examples…" at bounding box center [1029, 445] width 348 height 59
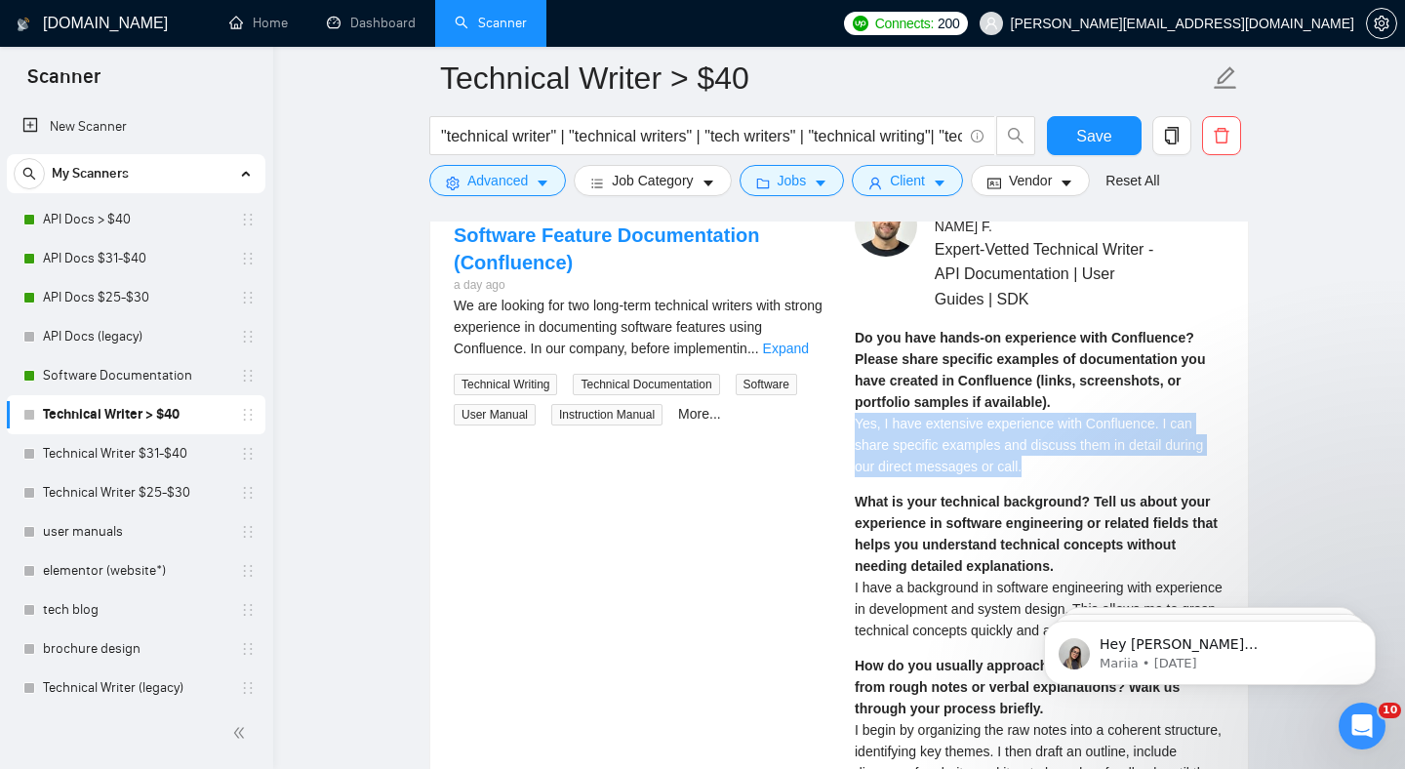
click at [948, 444] on span "Yes, I have extensive experience with Confluence. I can share specific examples…" at bounding box center [1029, 445] width 348 height 59
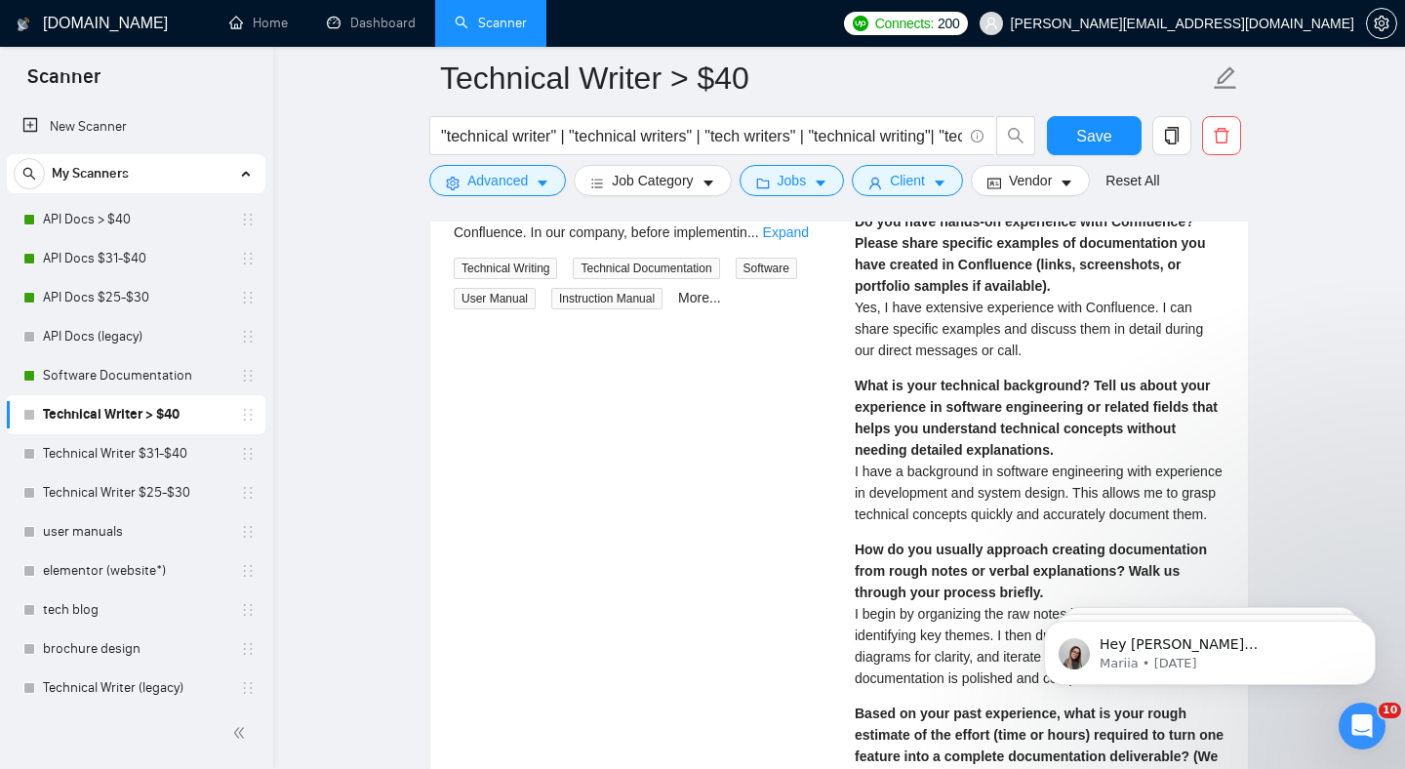
click at [964, 465] on span "I have a background in software engineering with experience in development and …" at bounding box center [1039, 492] width 368 height 59
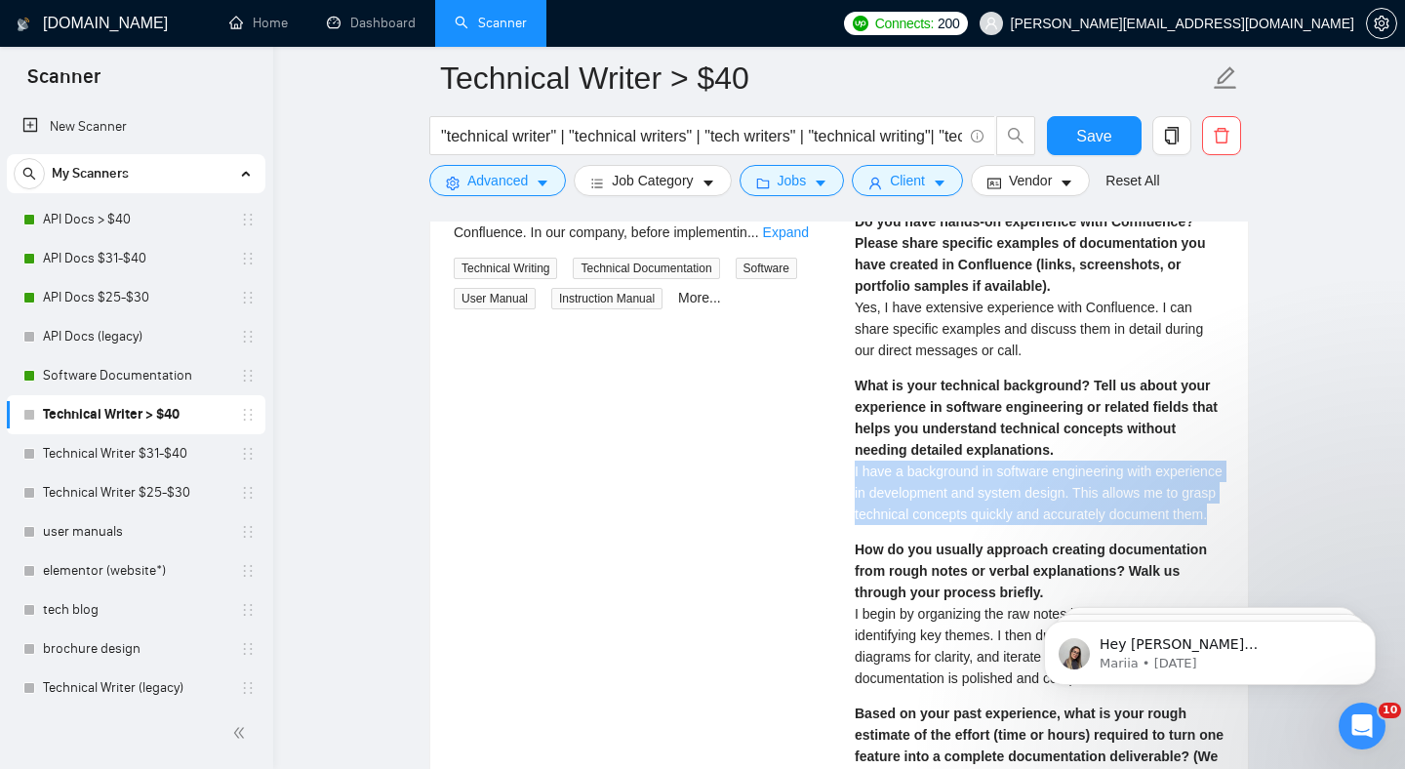
click at [964, 465] on span "I have a background in software engineering with experience in development and …" at bounding box center [1039, 492] width 368 height 59
copy span "I have a background in software engineering with experience in development and …"
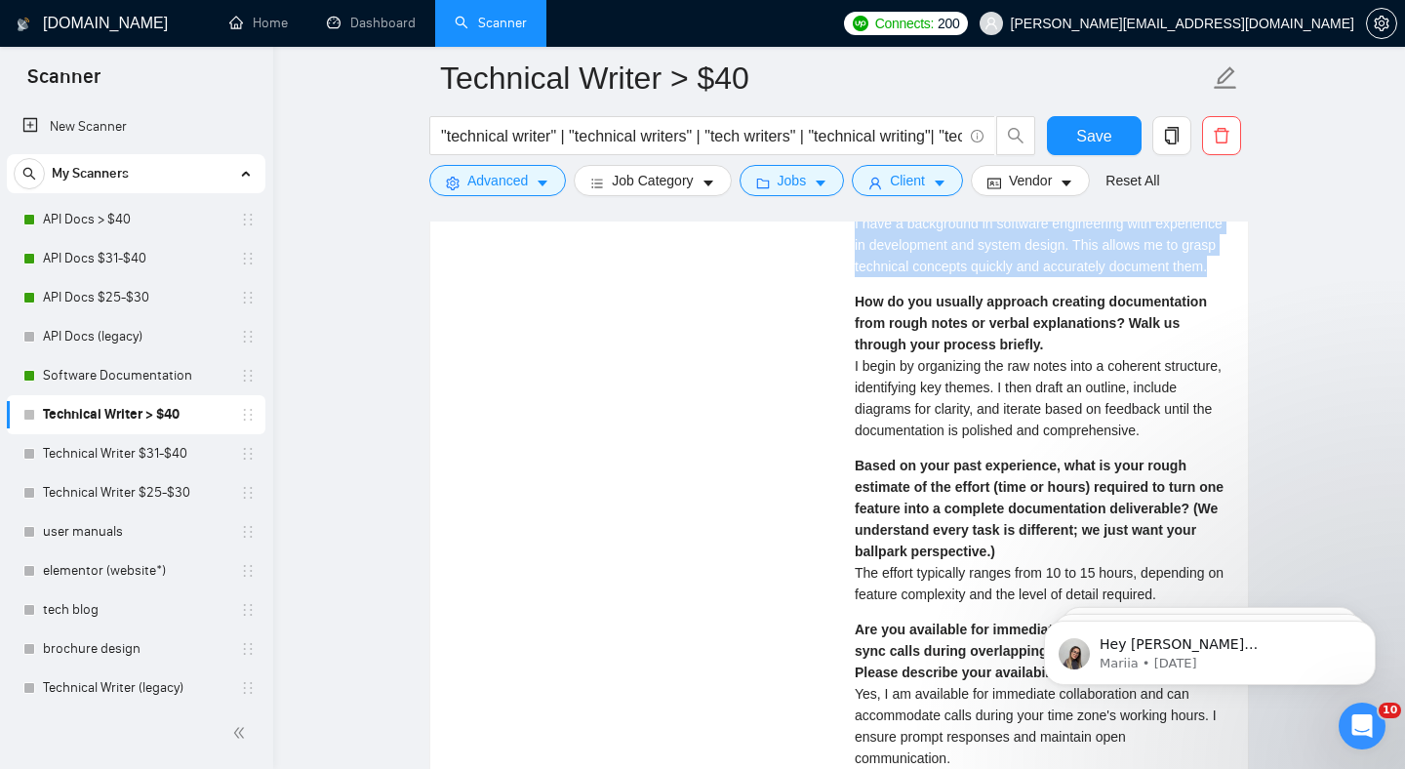
scroll to position [4384, 0]
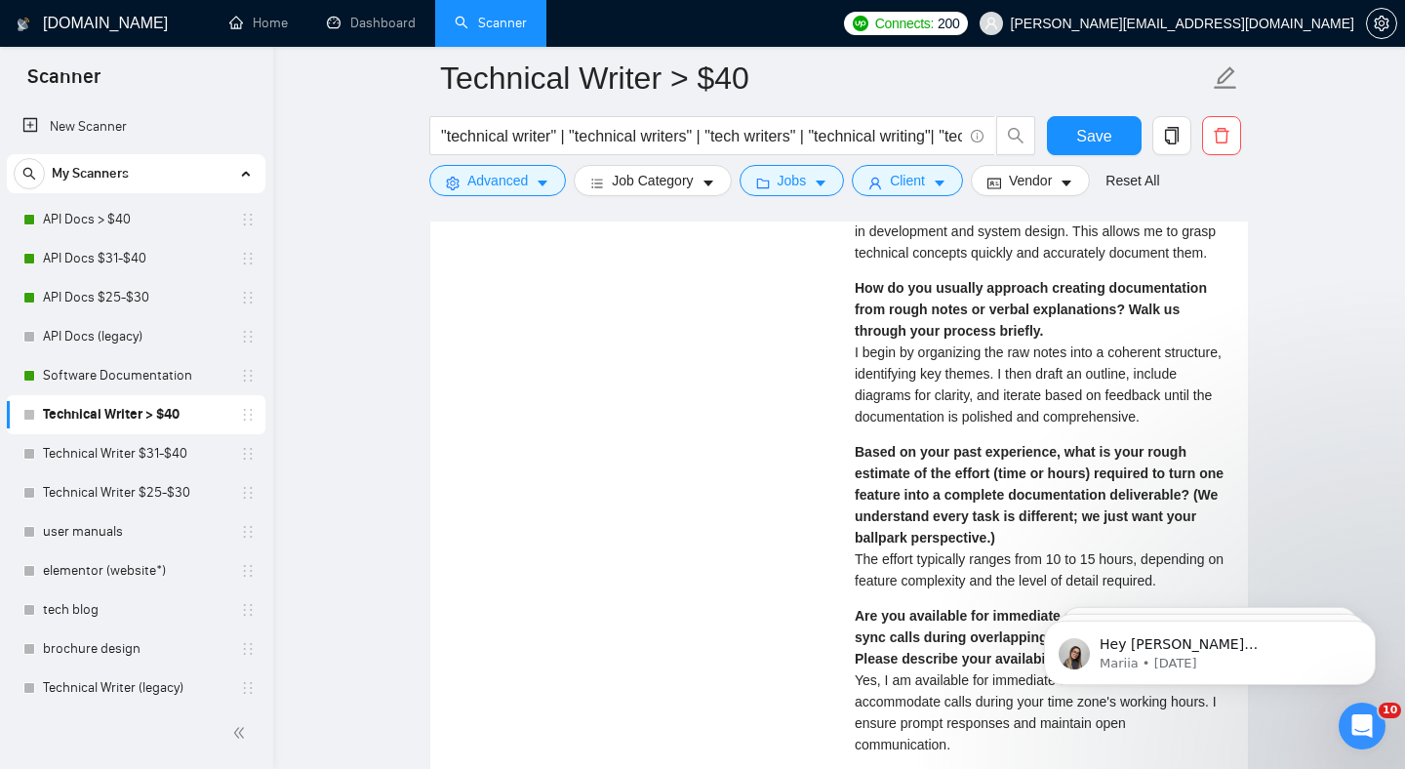
click at [1026, 395] on span "I begin by organizing the raw notes into a coherent structure, identifying key …" at bounding box center [1038, 384] width 367 height 80
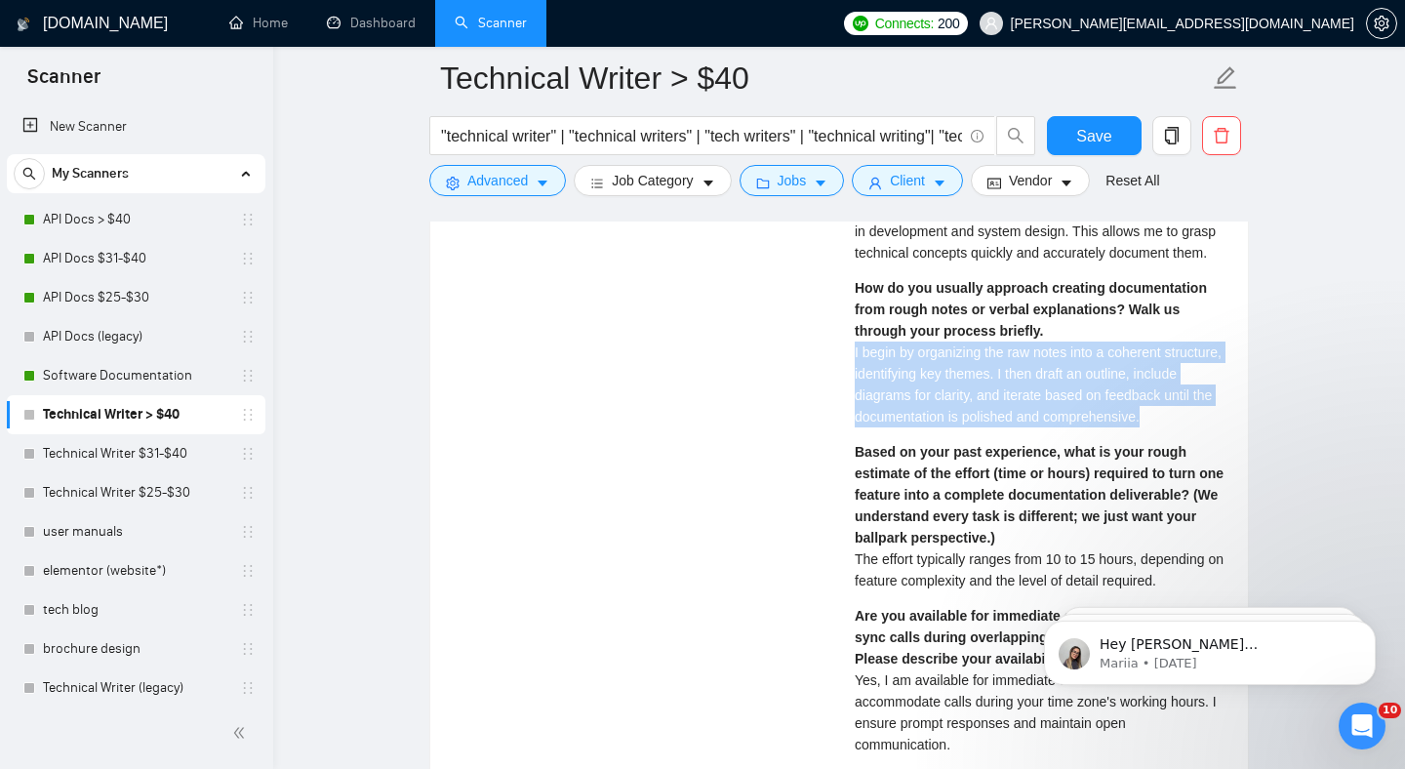
click at [1026, 395] on span "I begin by organizing the raw notes into a coherent structure, identifying key …" at bounding box center [1038, 384] width 367 height 80
copy span "I begin by organizing the raw notes into a coherent structure, identifying key …"
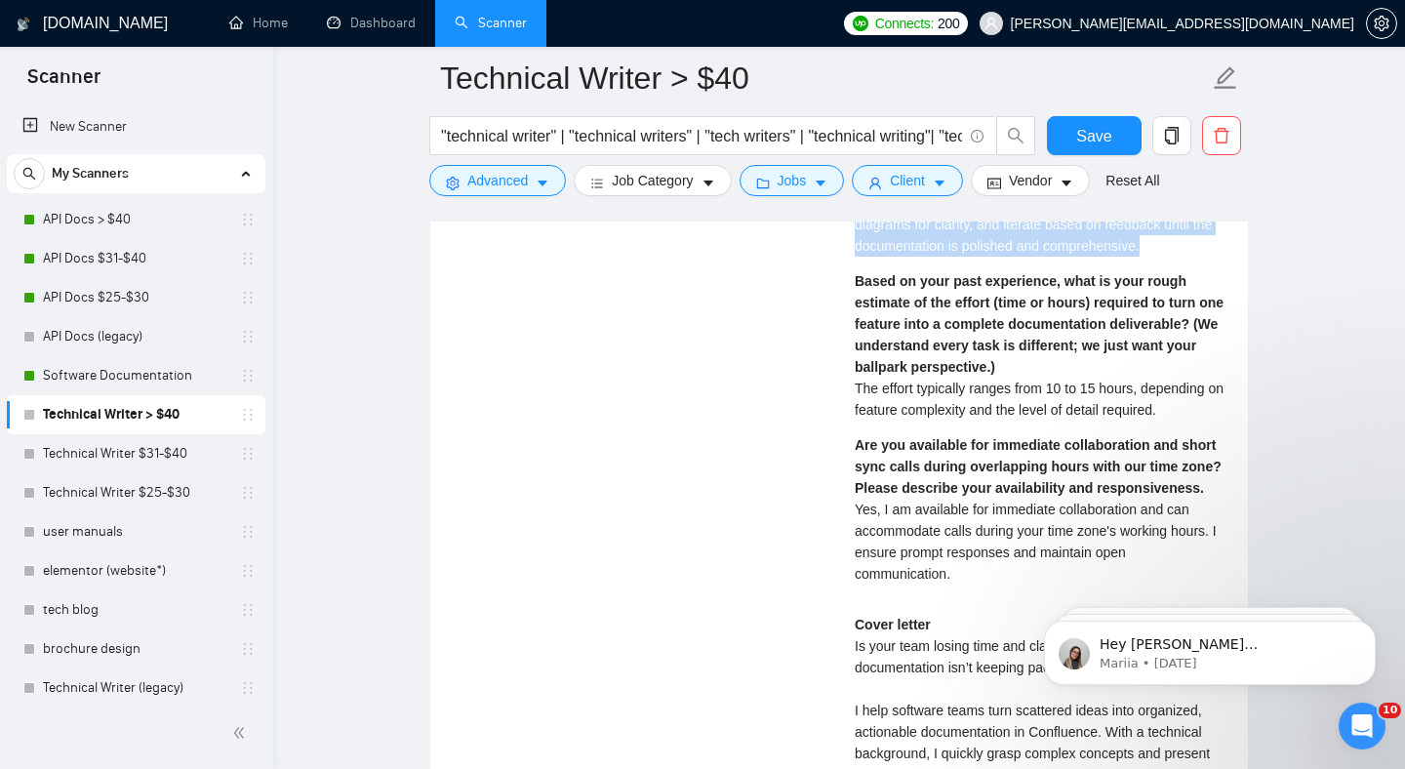
scroll to position [4555, 0]
click at [1007, 417] on span "The effort typically ranges from 10 to 15 hours, depending on feature complexit…" at bounding box center [1039, 397] width 369 height 37
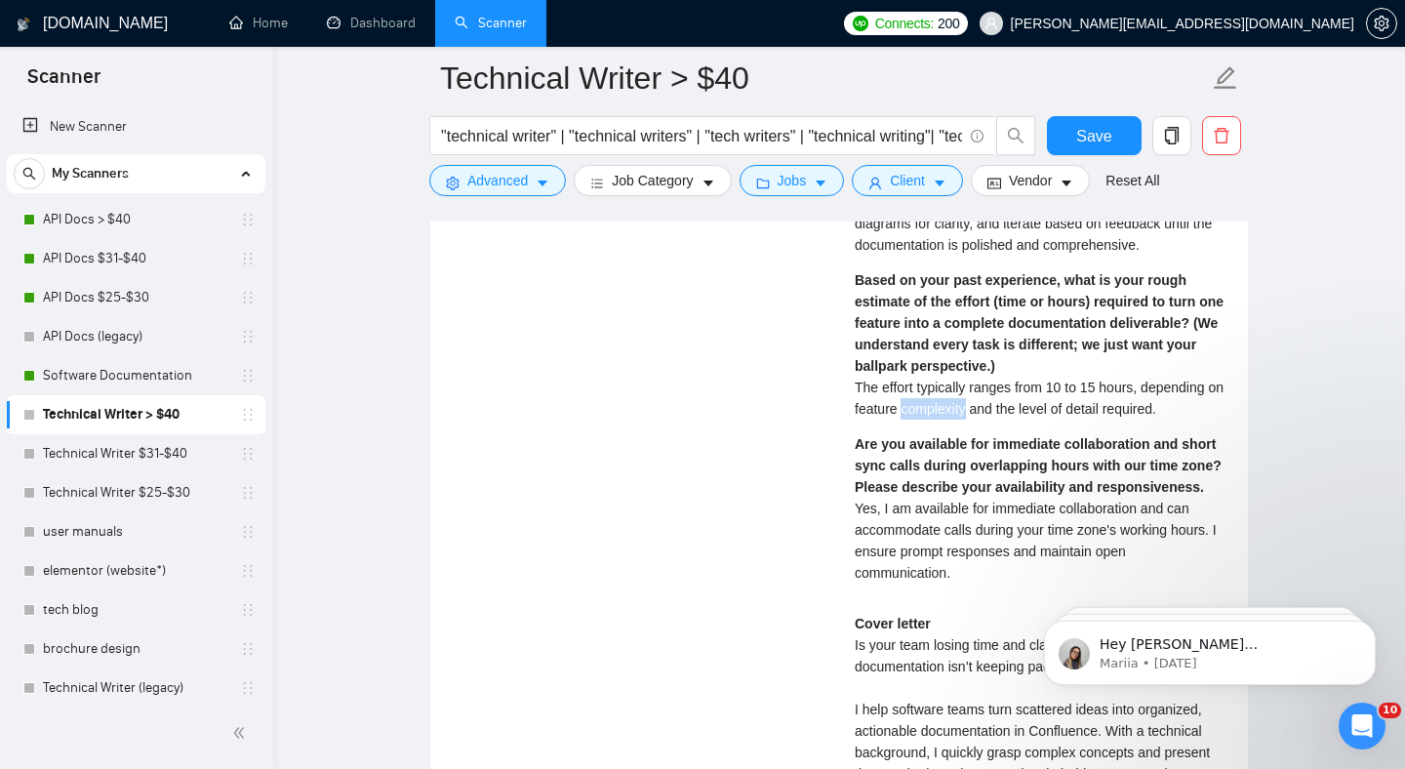
click at [1007, 417] on span "The effort typically ranges from 10 to 15 hours, depending on feature complexit…" at bounding box center [1039, 397] width 369 height 37
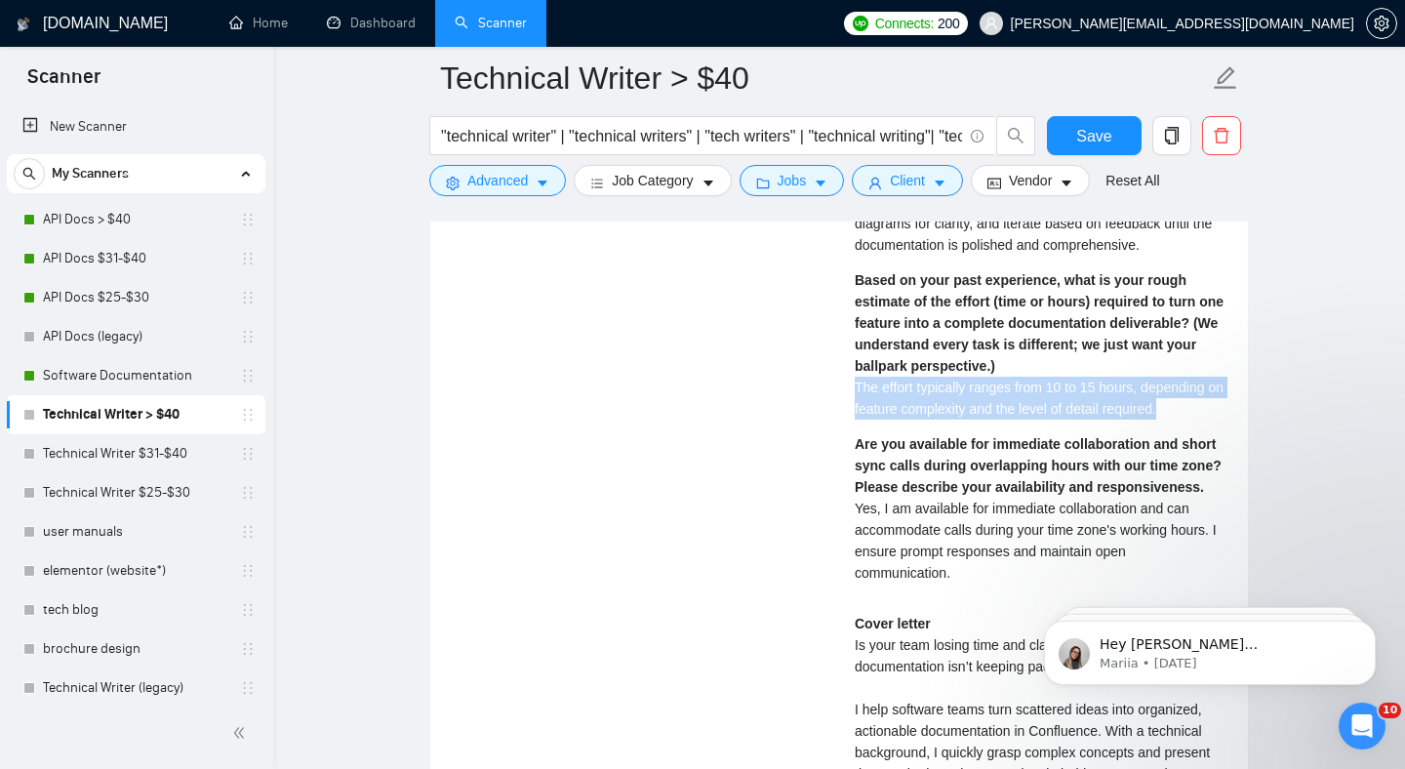
click at [1007, 417] on span "The effort typically ranges from 10 to 15 hours, depending on feature complexit…" at bounding box center [1039, 397] width 369 height 37
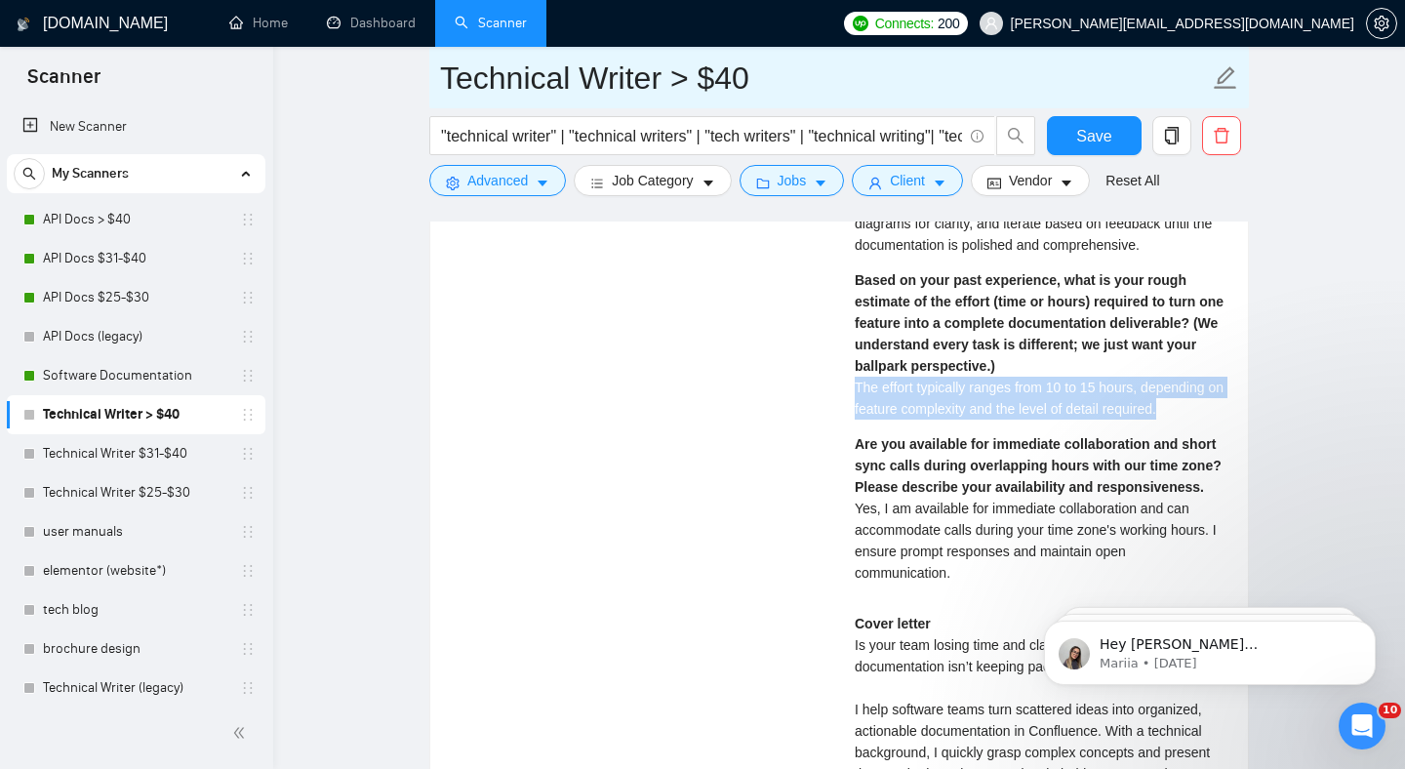
copy span "The effort typically ranges from 10 to 15 hours, depending on feature complexit…"
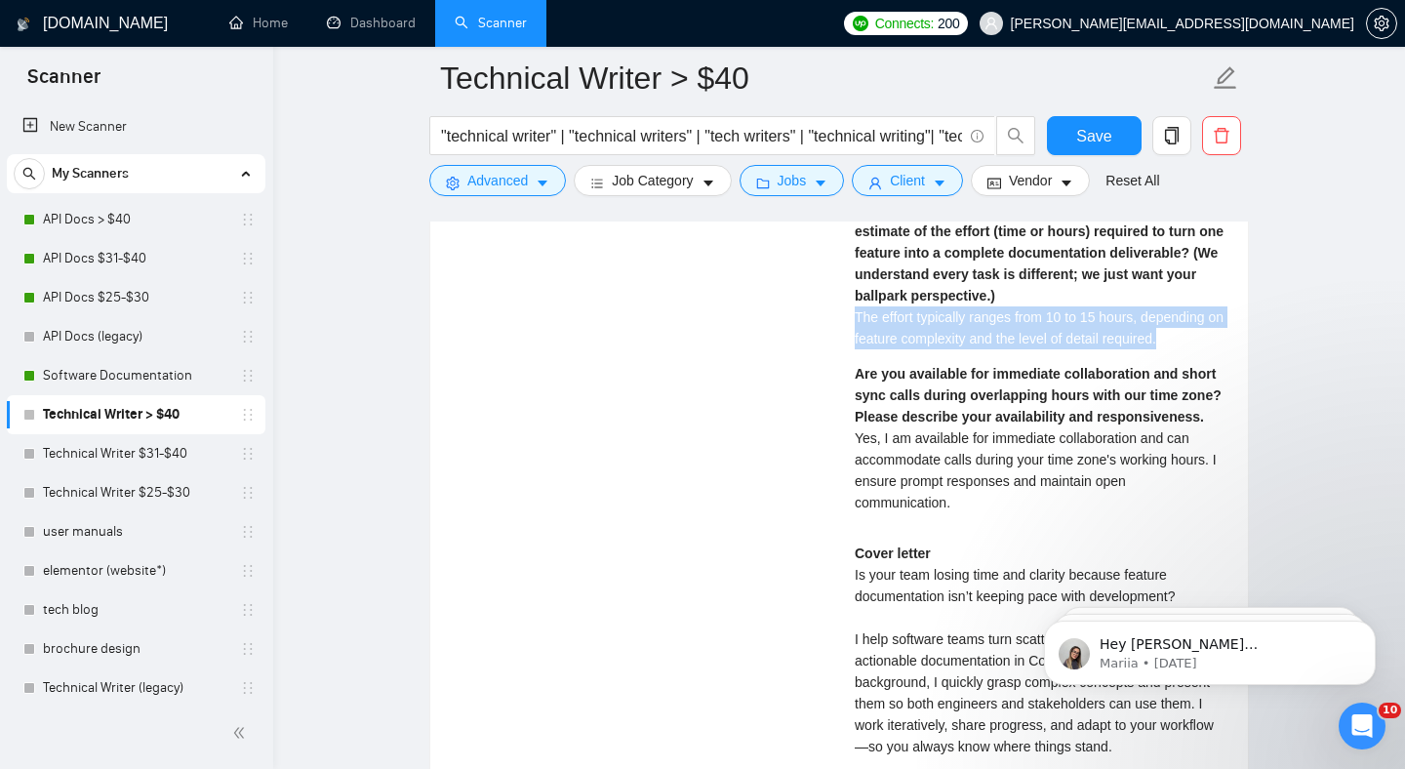
scroll to position [4632, 0]
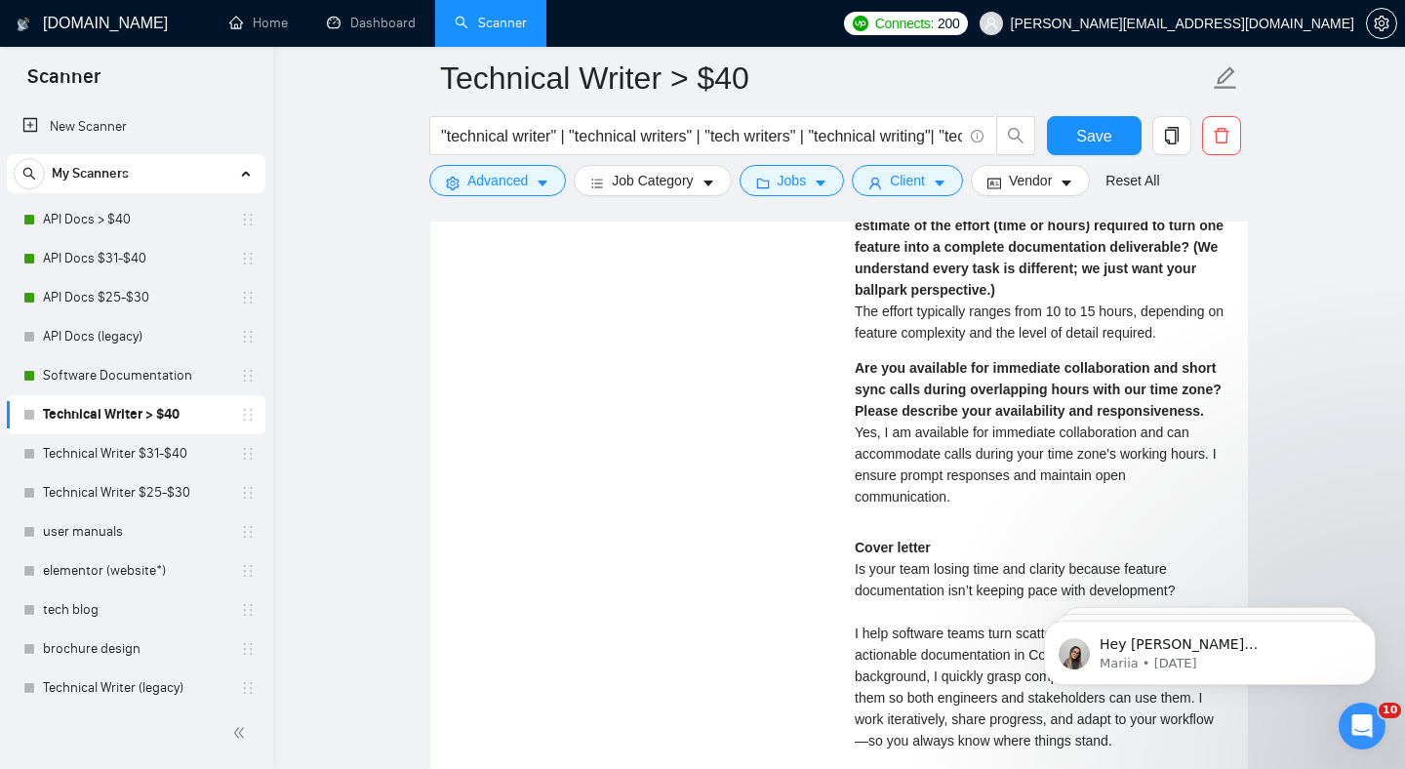
click at [936, 504] on span "Yes, I am available for immediate collaboration and can accommodate calls durin…" at bounding box center [1036, 464] width 362 height 80
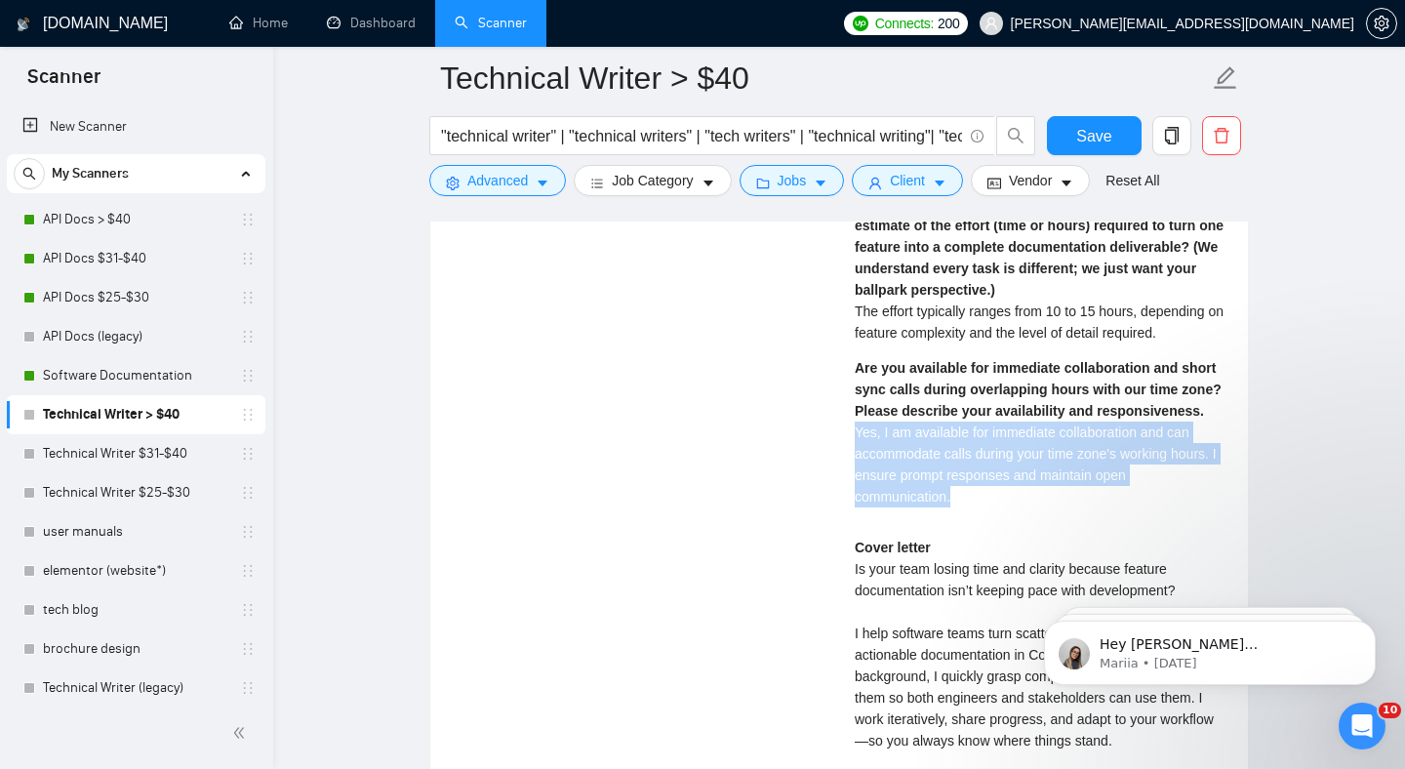
click at [936, 504] on span "Yes, I am available for immediate collaboration and can accommodate calls durin…" at bounding box center [1036, 464] width 362 height 80
copy span "Yes, I am available for immediate collaboration and can accommodate calls durin…"
